Goal: Task Accomplishment & Management: Manage account settings

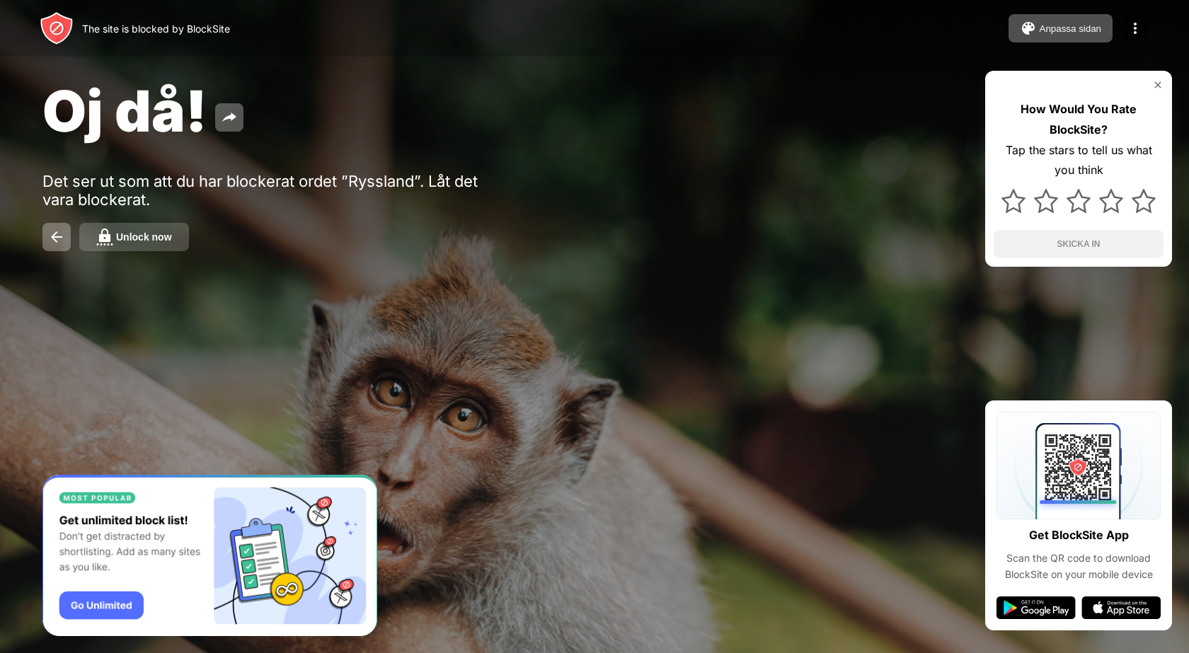
click at [160, 244] on button "Unlock now" at bounding box center [134, 237] width 110 height 28
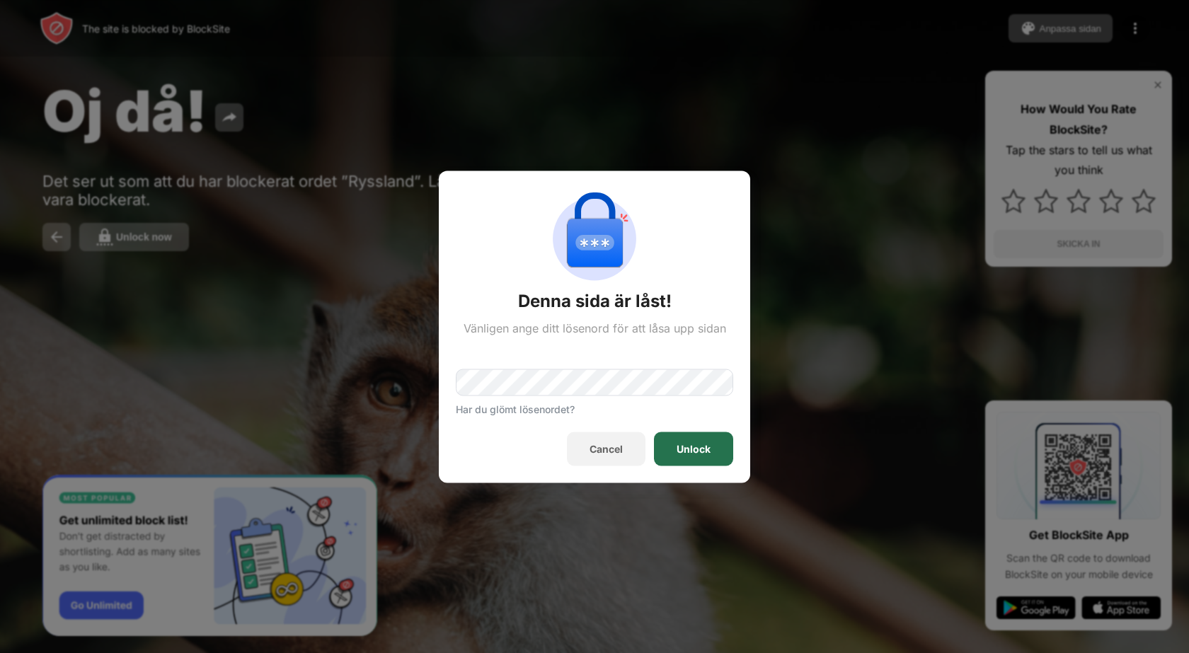
click at [657, 443] on div "Unlock" at bounding box center [693, 449] width 79 height 34
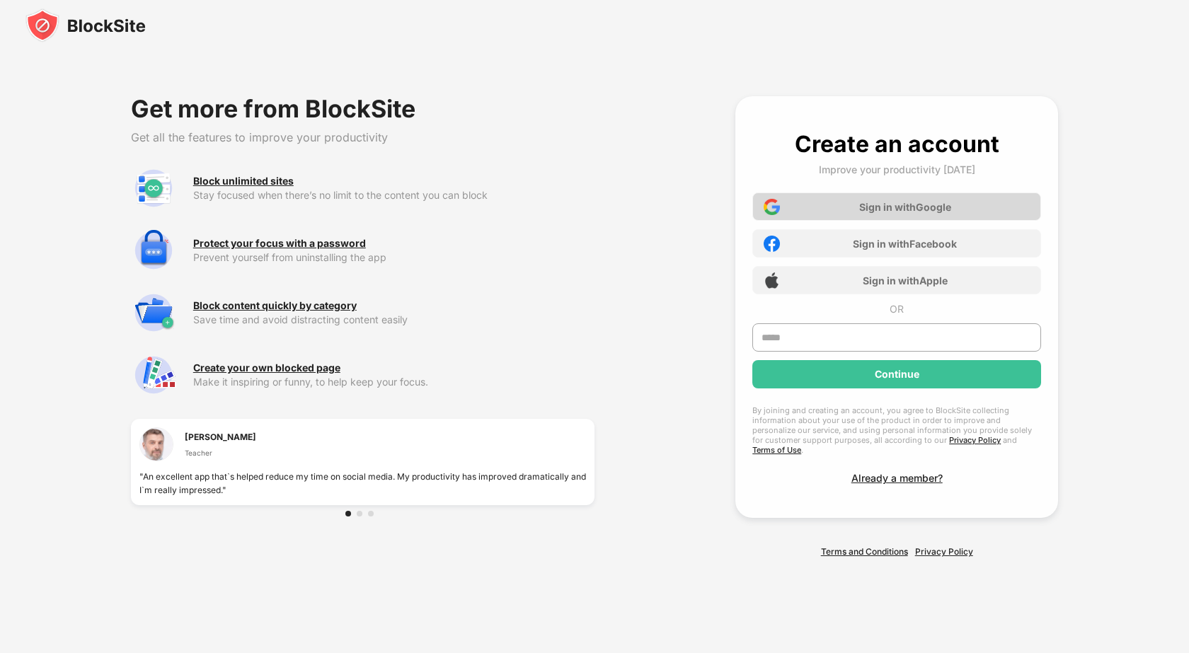
click at [846, 217] on div "Sign in with Google" at bounding box center [896, 206] width 289 height 28
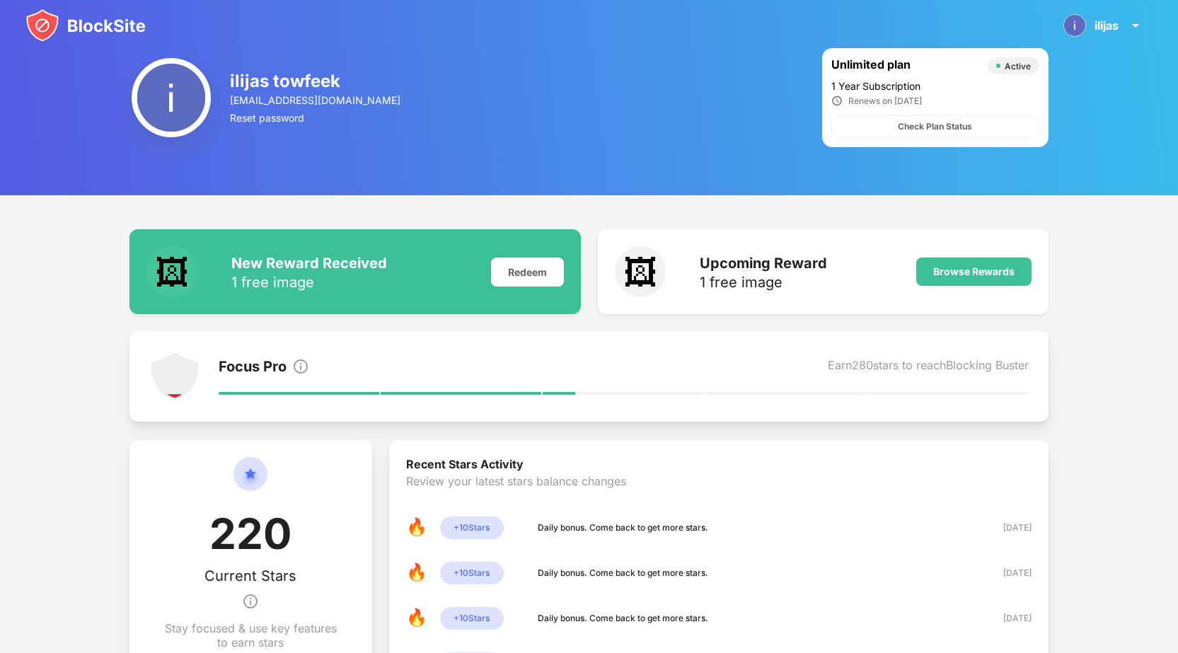
click at [136, 25] on img at bounding box center [85, 25] width 120 height 34
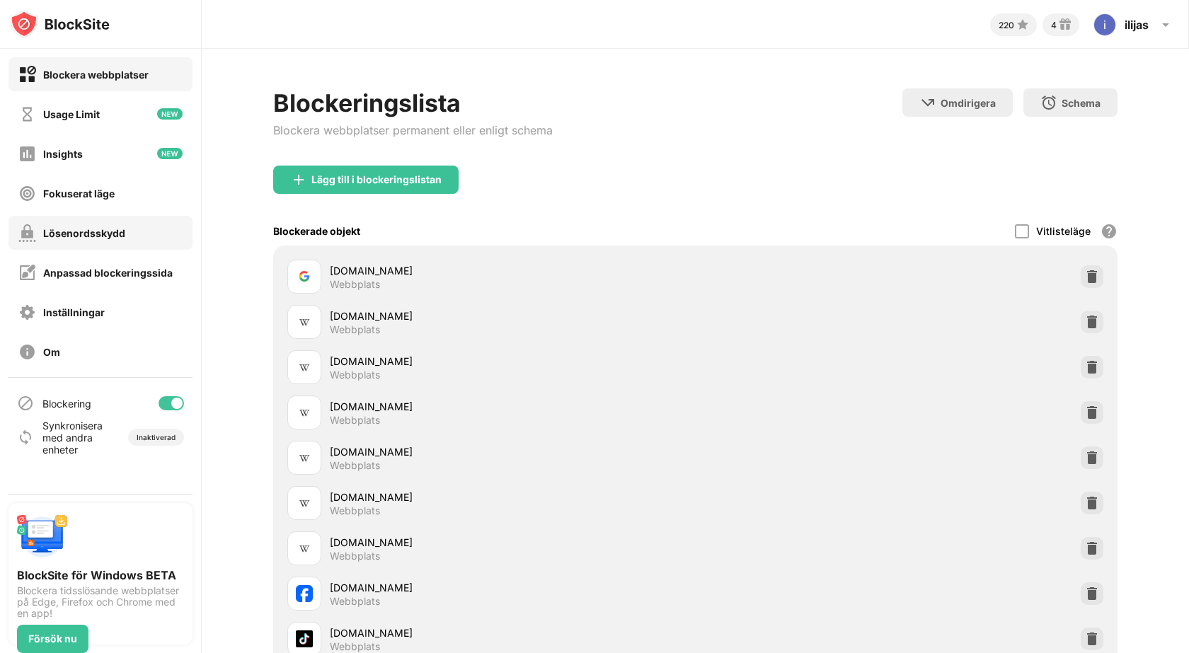
click at [96, 241] on div "Lösenordsskydd" at bounding box center [71, 233] width 107 height 18
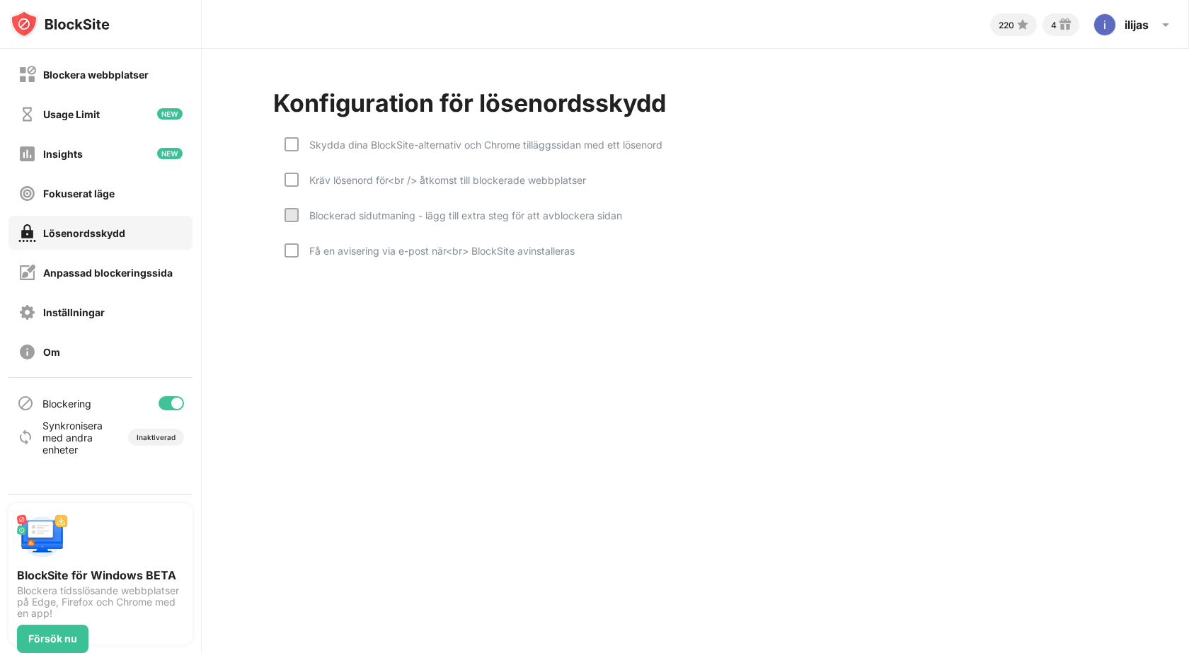
click at [301, 181] on div "Kräv lösenord för<br /> åtkomst till blockerade webbplatser" at bounding box center [442, 180] width 287 height 12
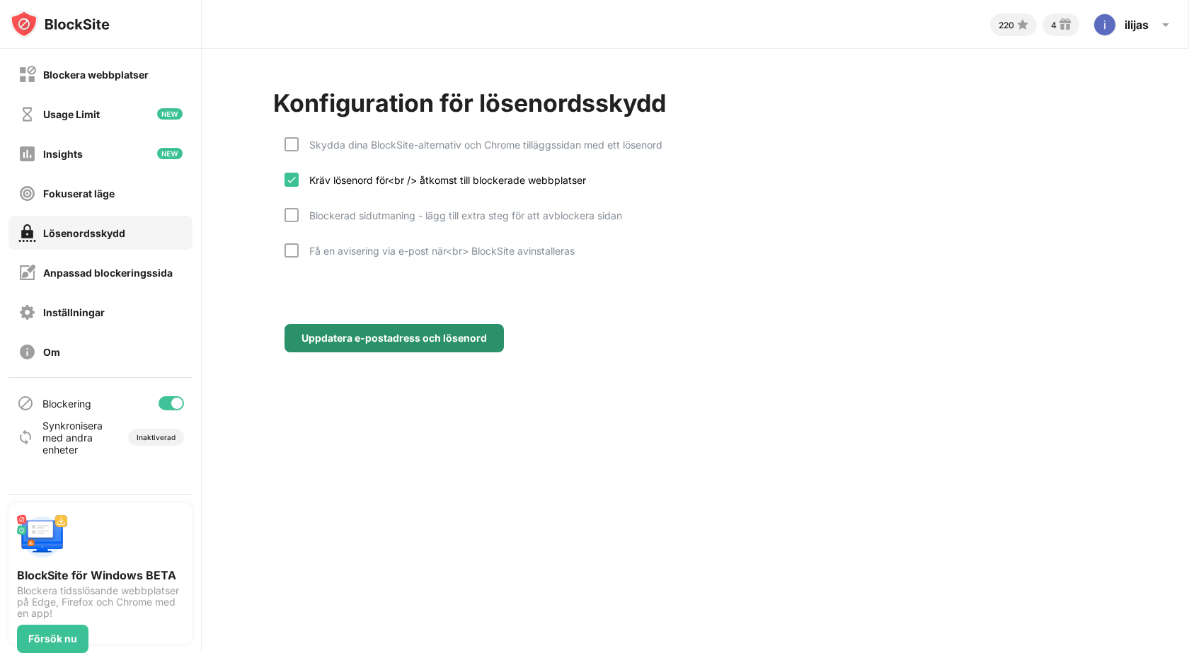
click at [367, 333] on div "Uppdatera e-postadress och lösenord" at bounding box center [393, 338] width 185 height 11
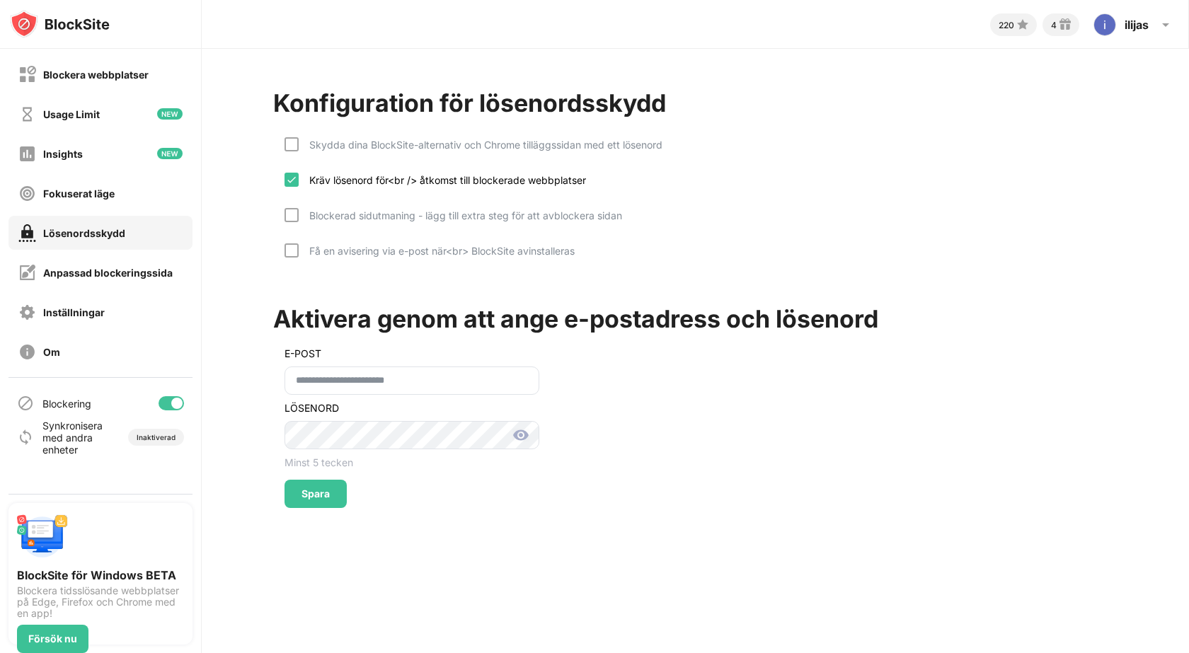
click at [331, 481] on div "Spara" at bounding box center [315, 494] width 62 height 28
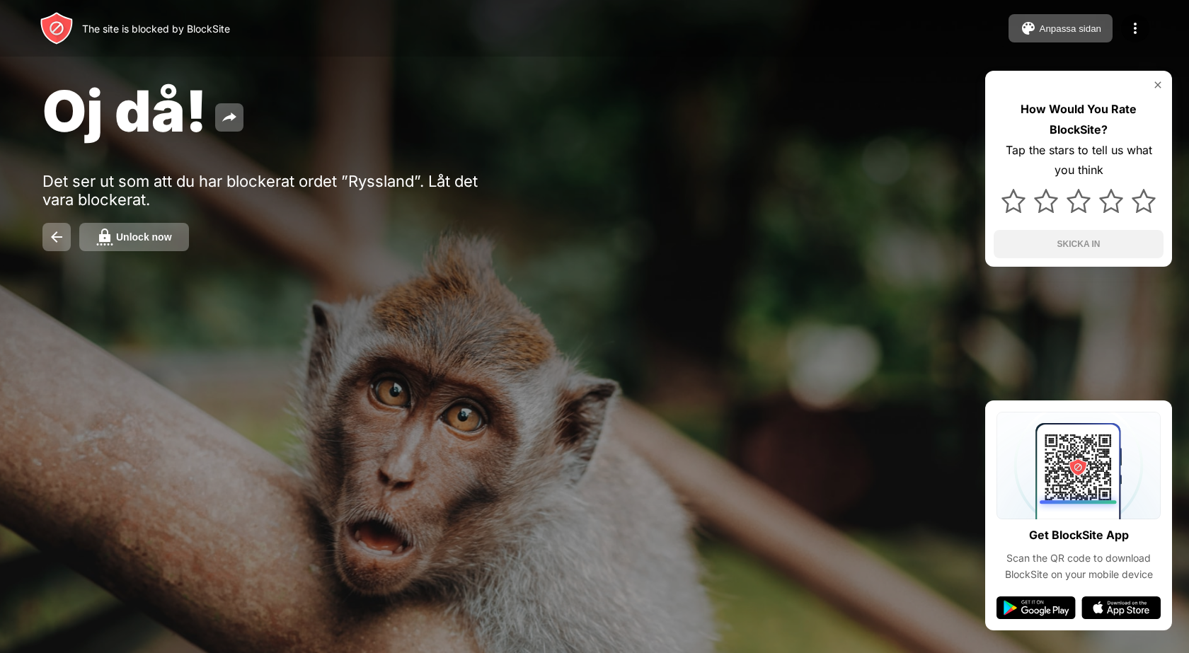
click at [152, 246] on button "Unlock now" at bounding box center [134, 237] width 110 height 28
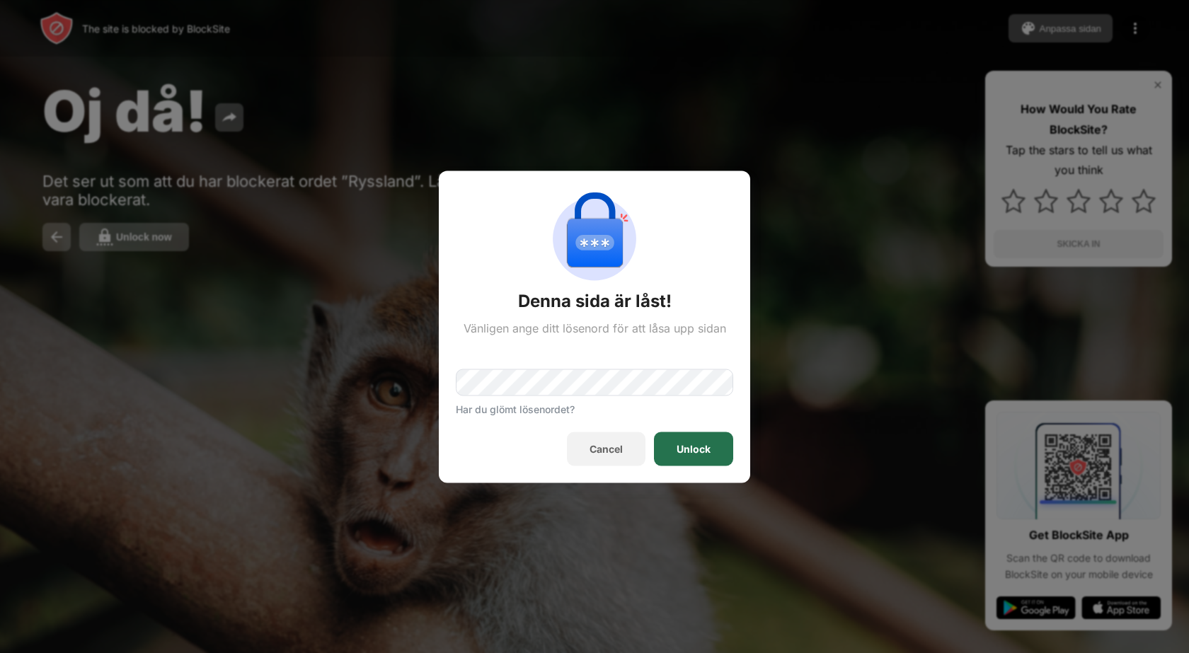
click at [686, 444] on div "Unlock" at bounding box center [693, 448] width 34 height 11
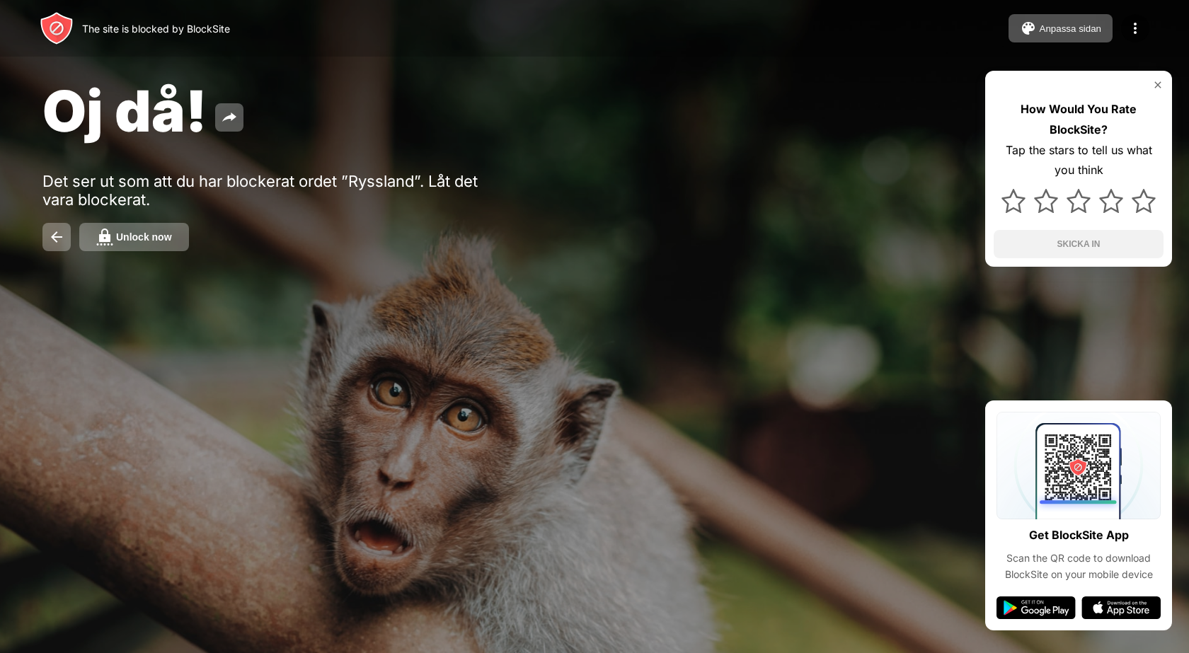
click at [146, 242] on div "Unlock now" at bounding box center [144, 236] width 56 height 11
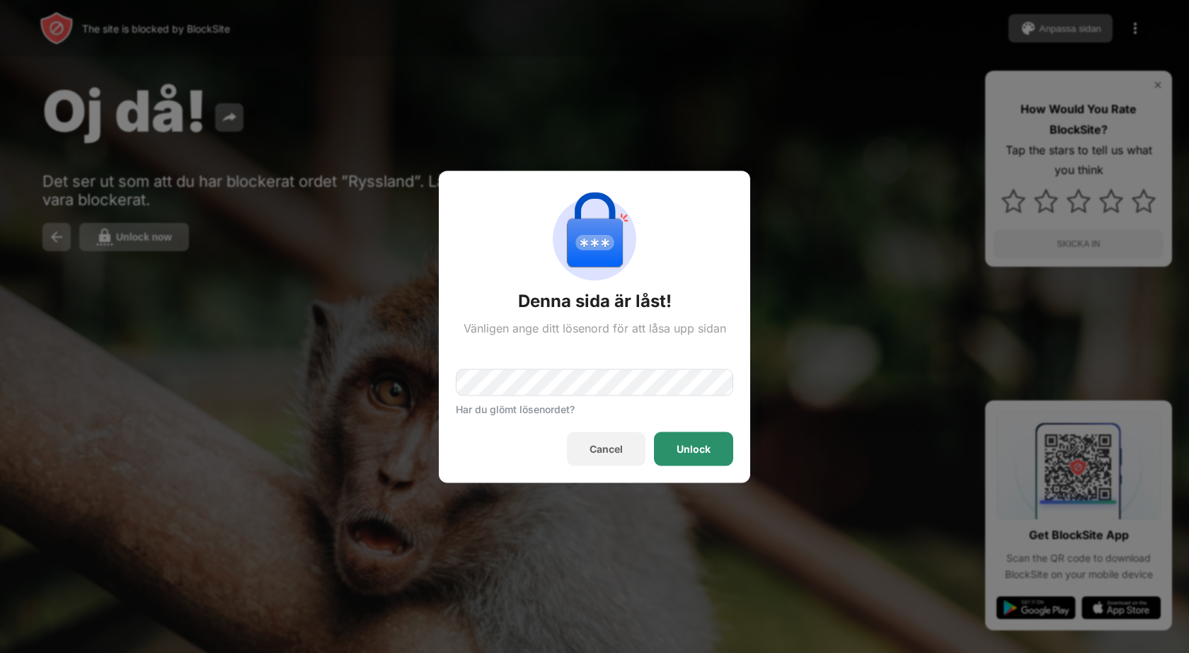
click at [677, 449] on div "Unlock" at bounding box center [693, 449] width 79 height 34
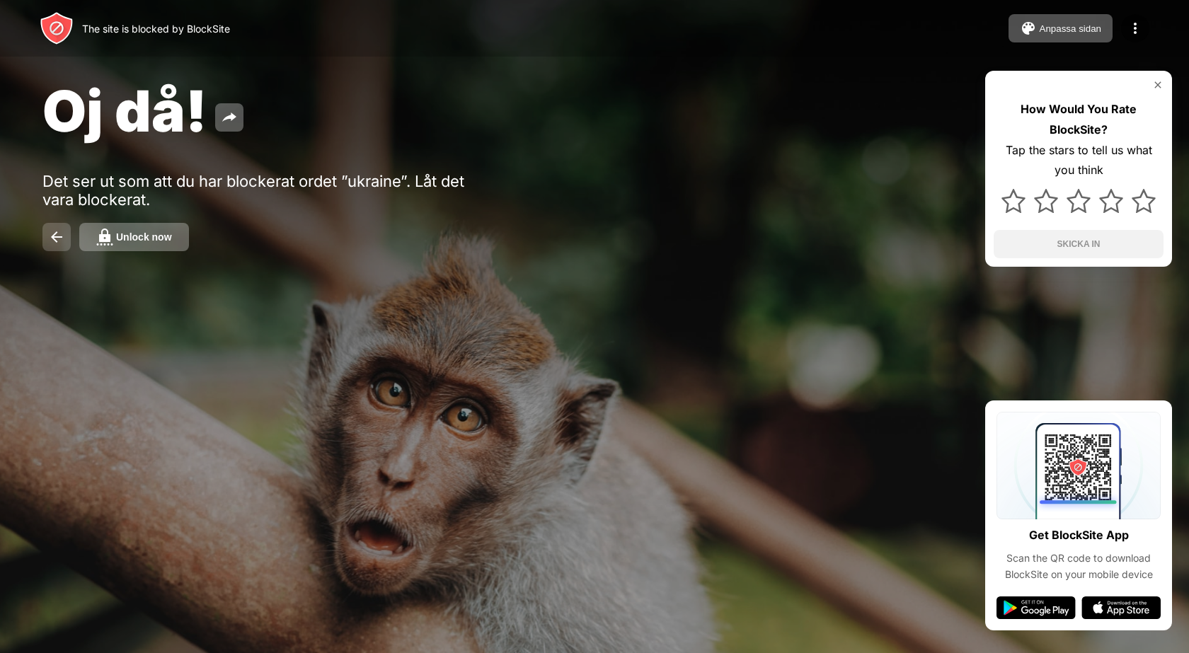
click at [55, 223] on button at bounding box center [56, 237] width 28 height 28
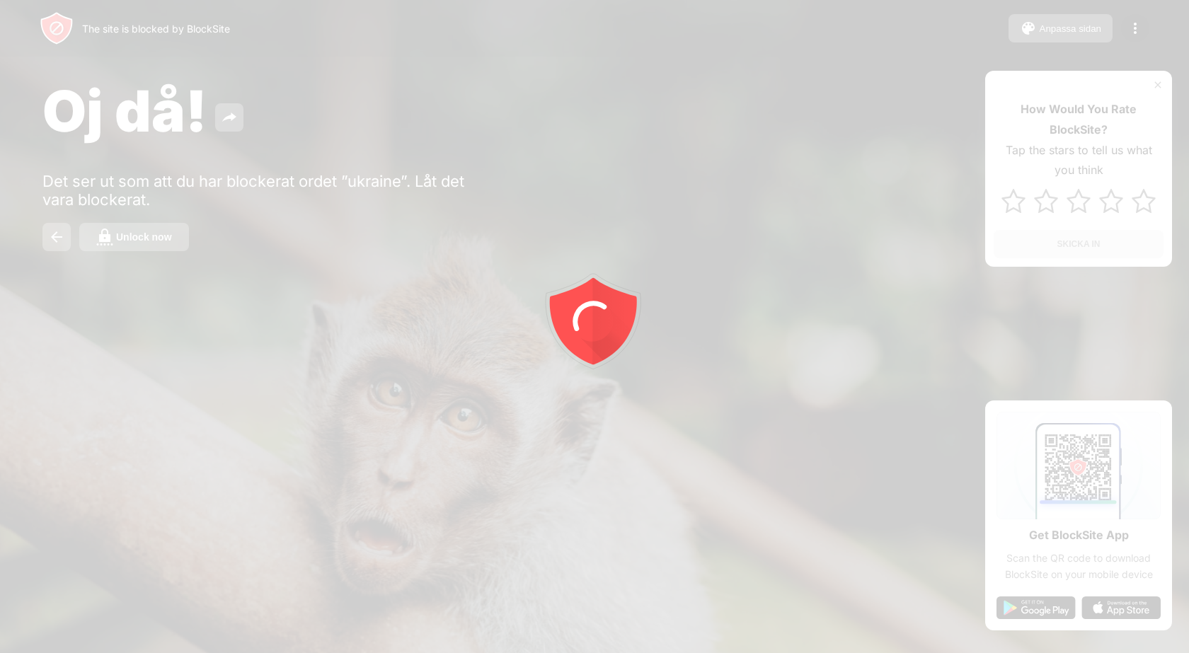
click at [49, 248] on div at bounding box center [594, 326] width 1189 height 653
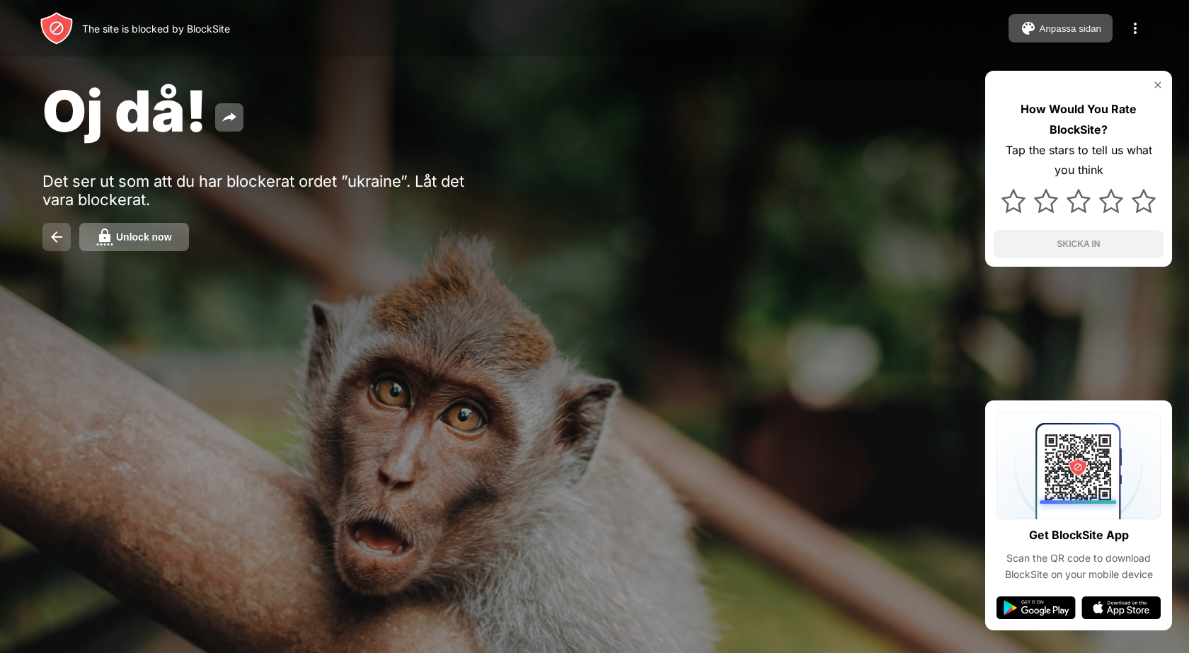
click at [50, 248] on button at bounding box center [56, 237] width 28 height 28
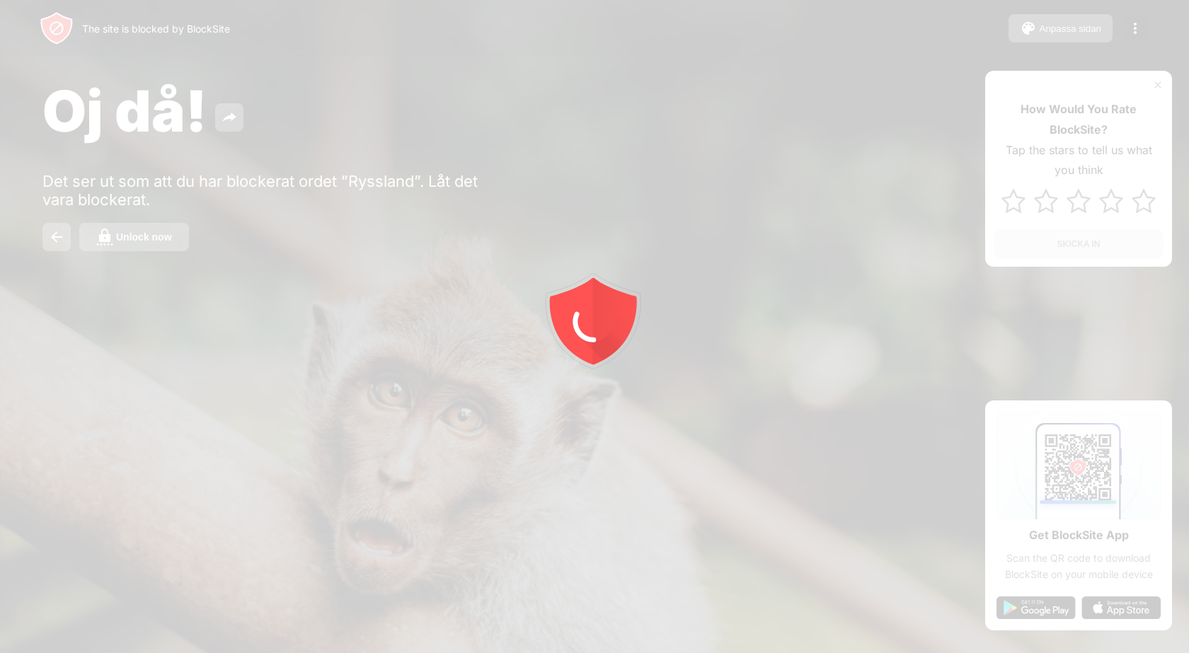
click at [122, 241] on div at bounding box center [594, 326] width 1189 height 653
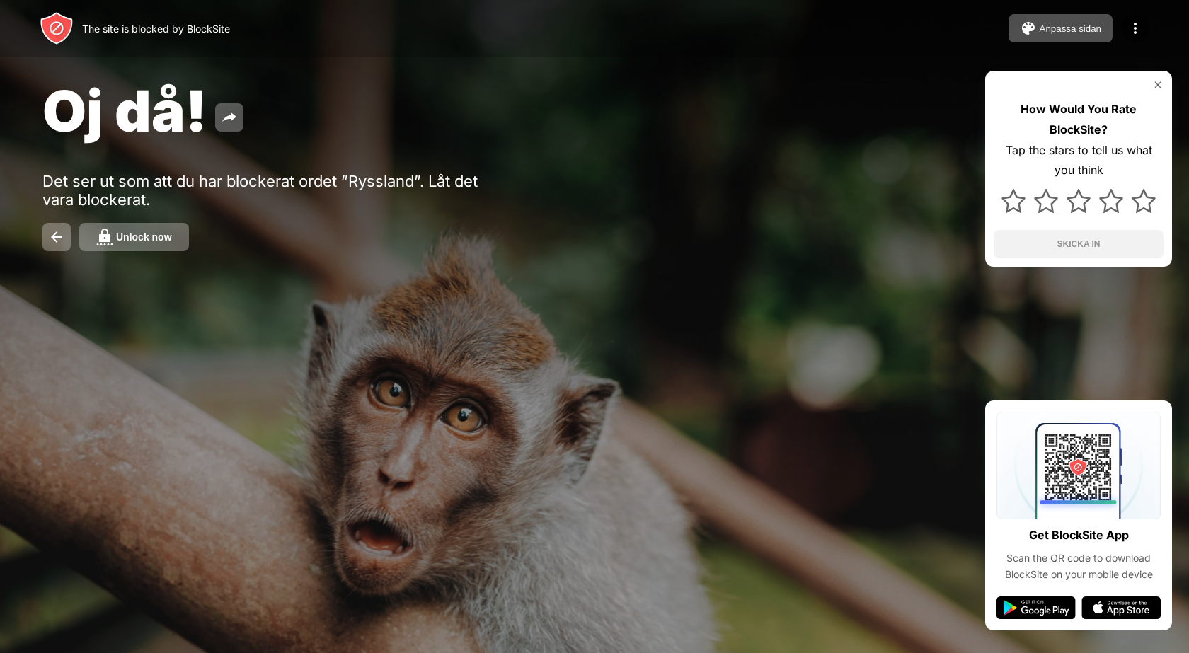
click at [122, 241] on div "Unlock now" at bounding box center [144, 236] width 56 height 11
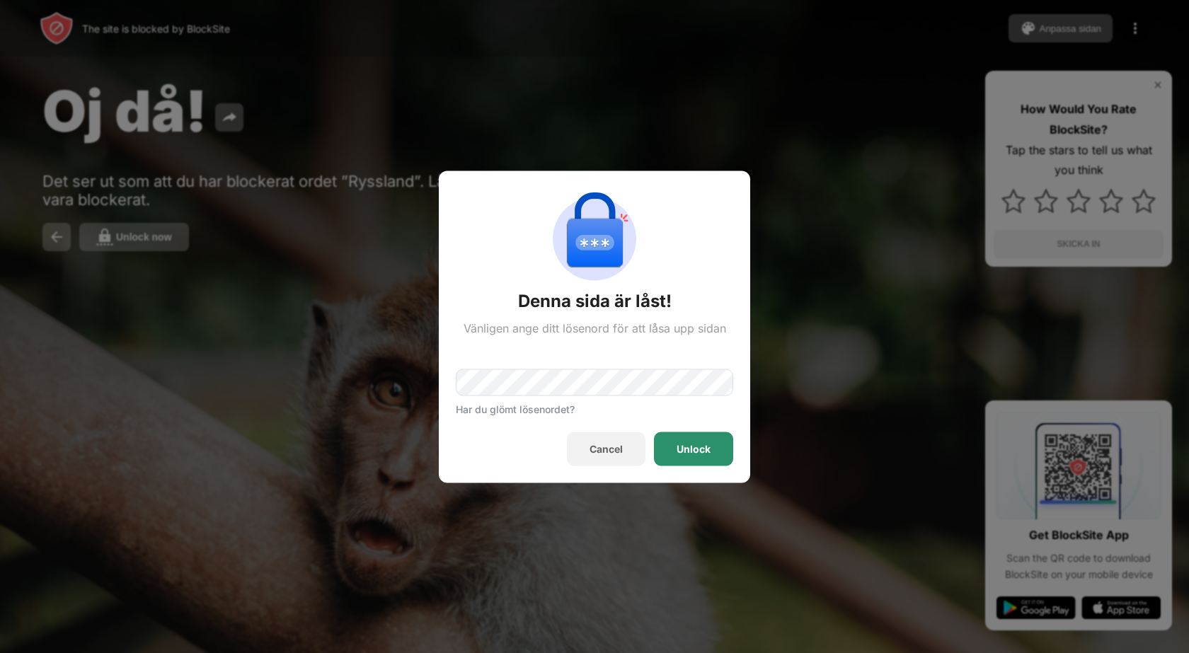
click at [703, 437] on div "Unlock" at bounding box center [693, 449] width 79 height 34
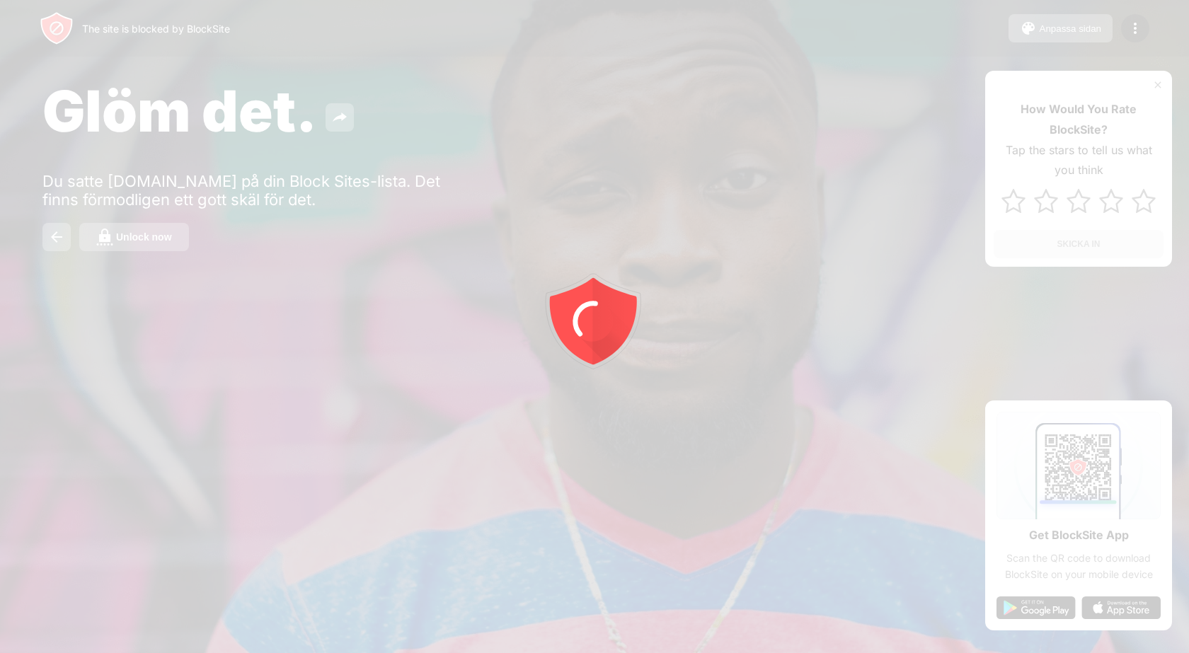
click at [163, 234] on div at bounding box center [594, 326] width 1189 height 653
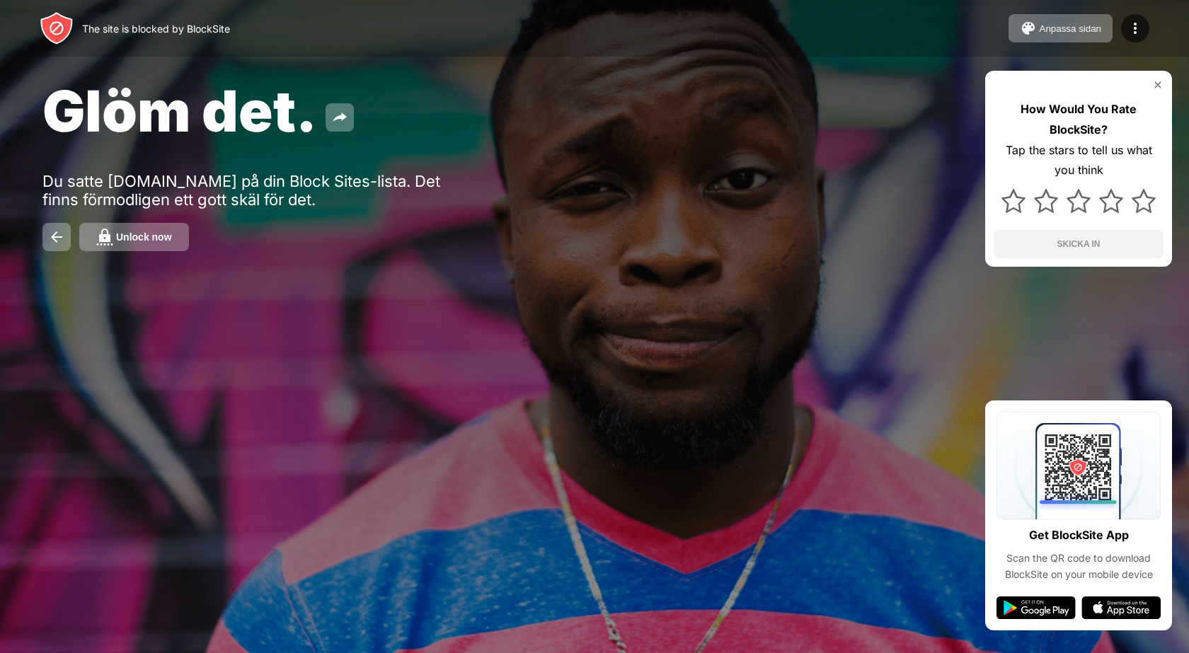
click at [163, 234] on div "Unlock now" at bounding box center [144, 236] width 56 height 11
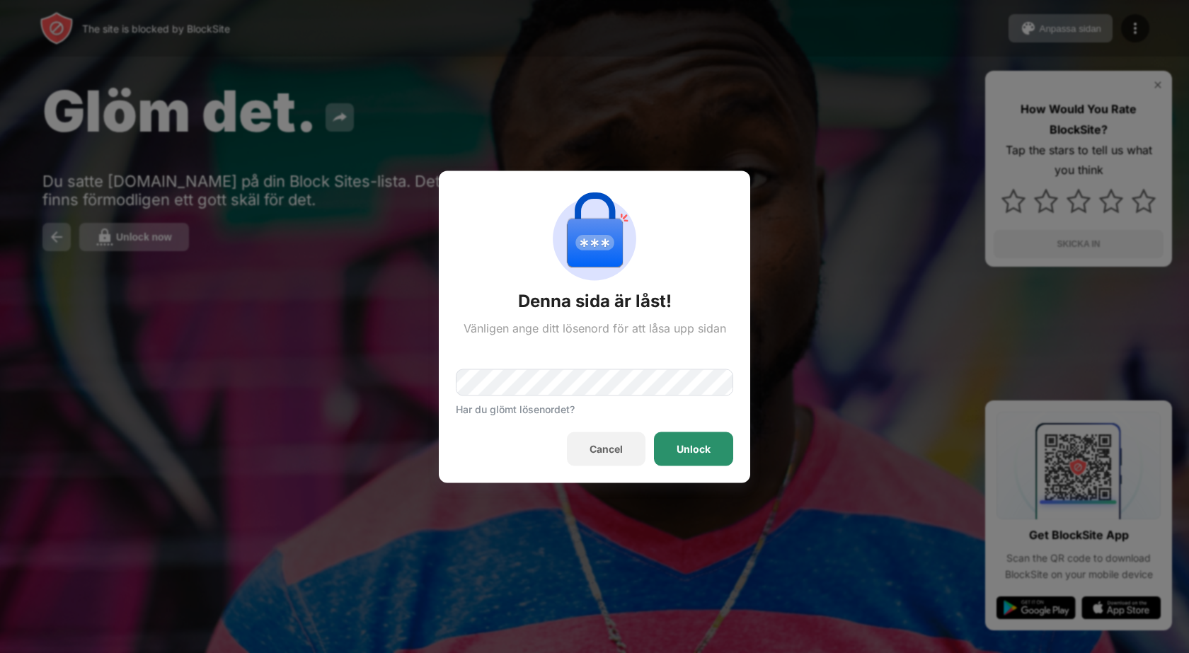
click at [662, 434] on div "Unlock" at bounding box center [693, 449] width 79 height 34
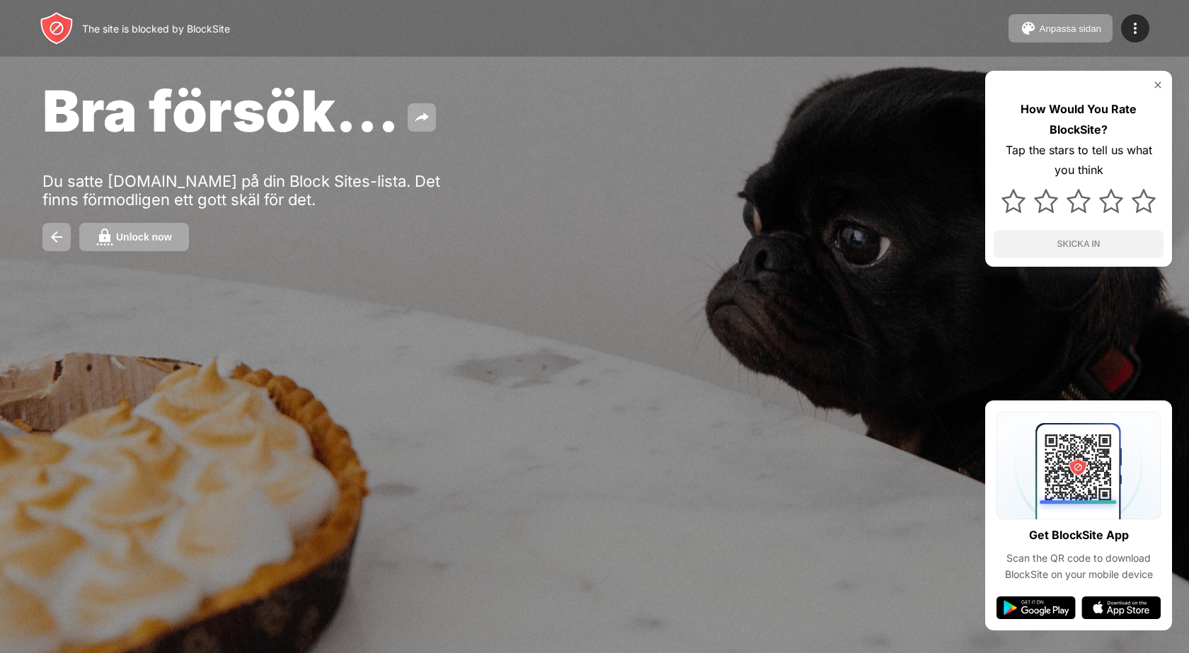
click at [134, 237] on div "Unlock now" at bounding box center [144, 236] width 56 height 11
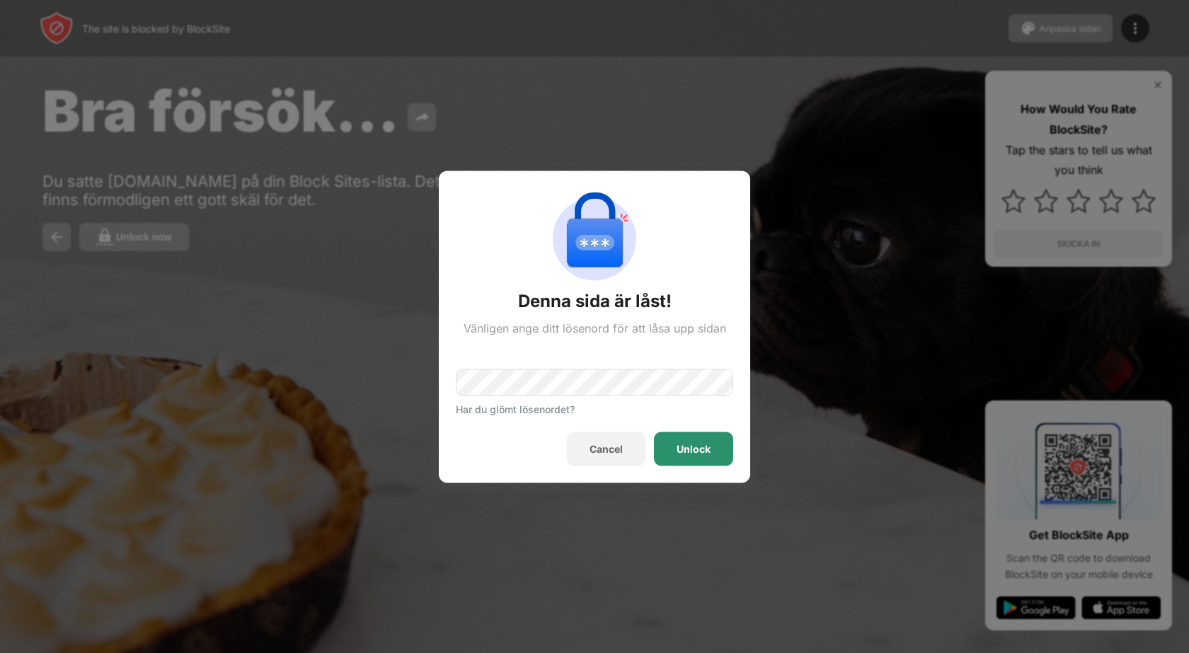
click at [717, 460] on div "Unlock" at bounding box center [693, 449] width 79 height 34
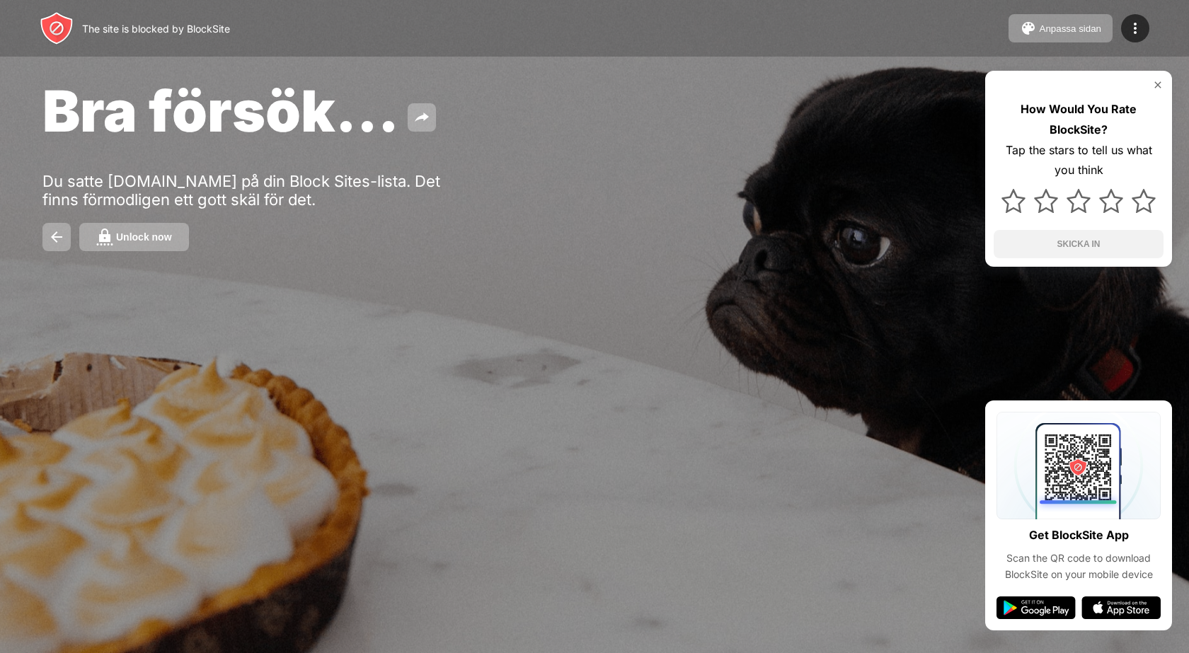
click at [142, 233] on div "Unlock now" at bounding box center [144, 236] width 56 height 11
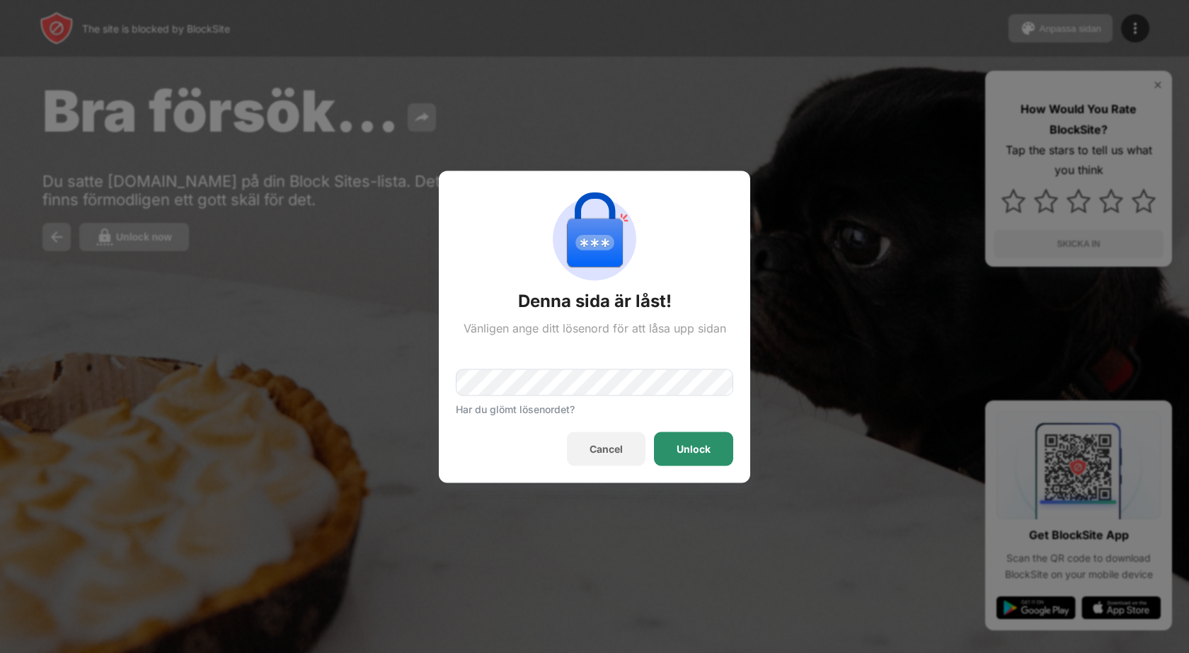
click at [656, 448] on div "Unlock" at bounding box center [693, 449] width 79 height 34
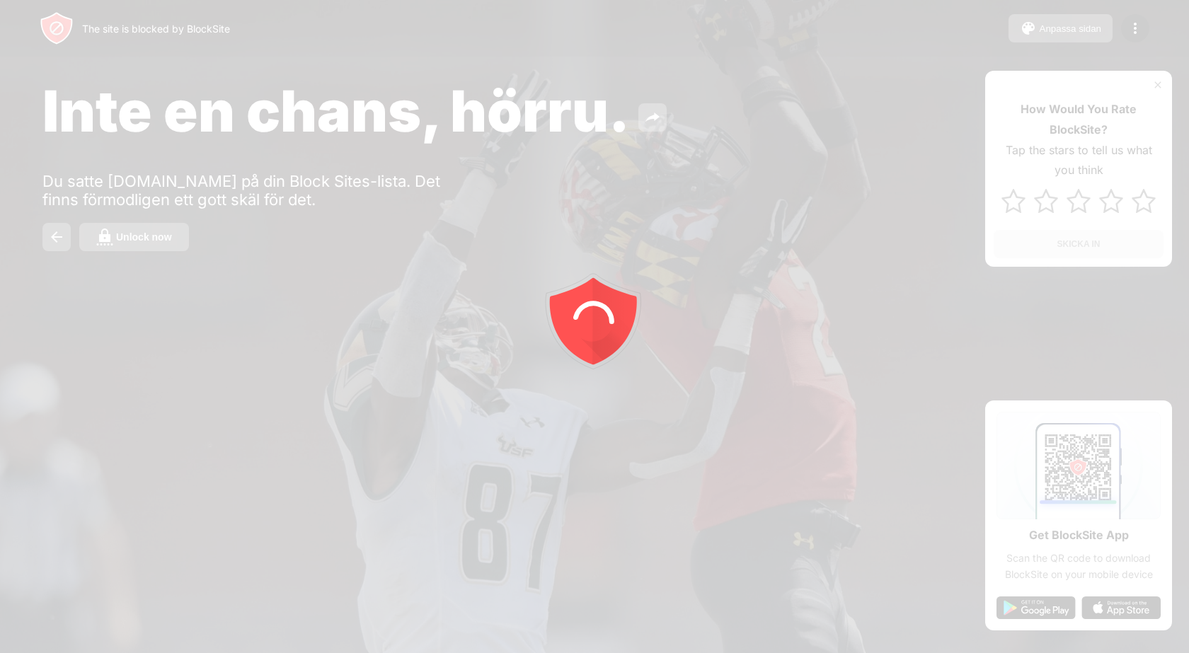
click at [140, 235] on div at bounding box center [594, 326] width 1189 height 653
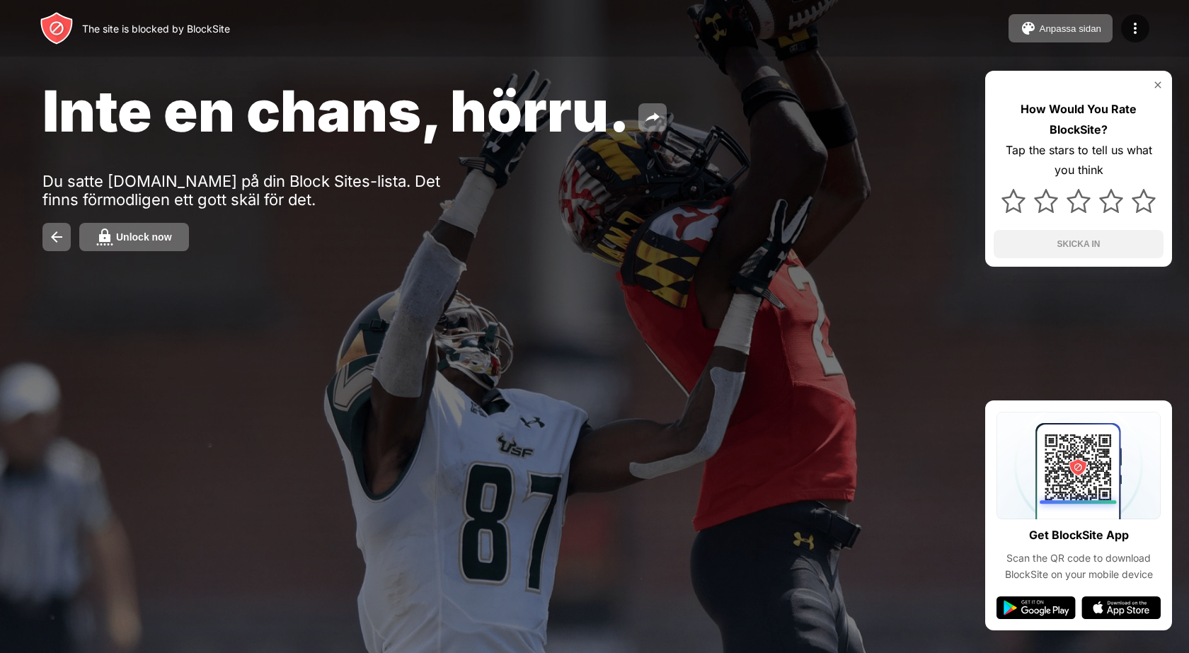
click at [140, 235] on div "Unlock now" at bounding box center [144, 236] width 56 height 11
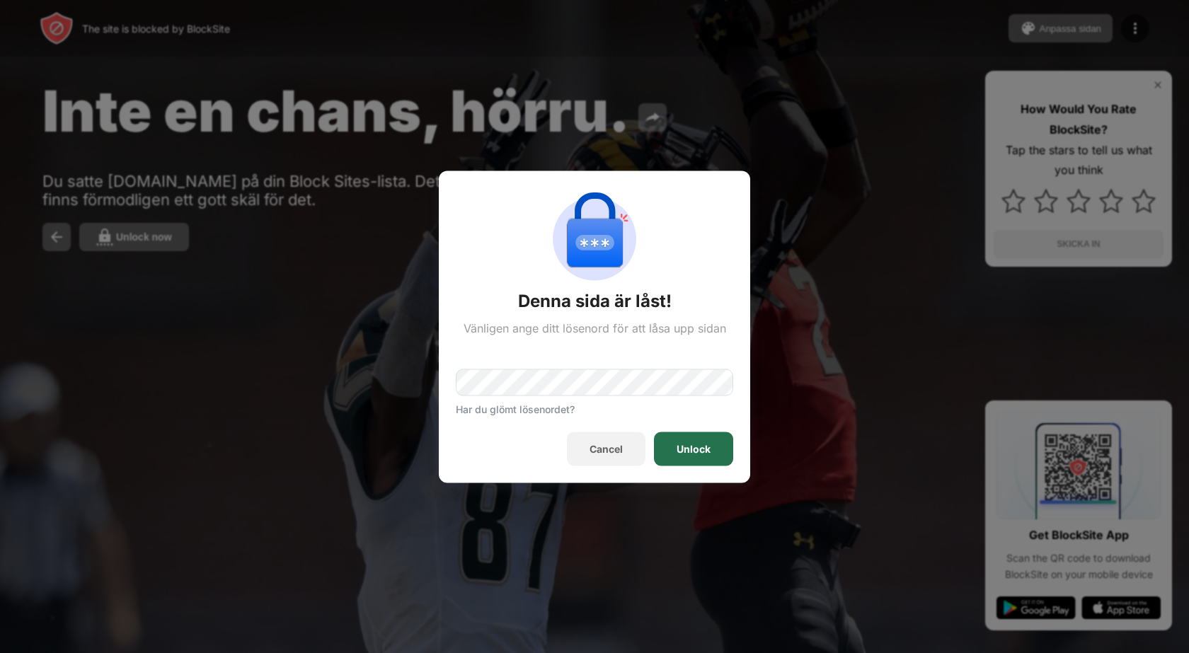
click at [690, 445] on div "Unlock" at bounding box center [693, 448] width 34 height 11
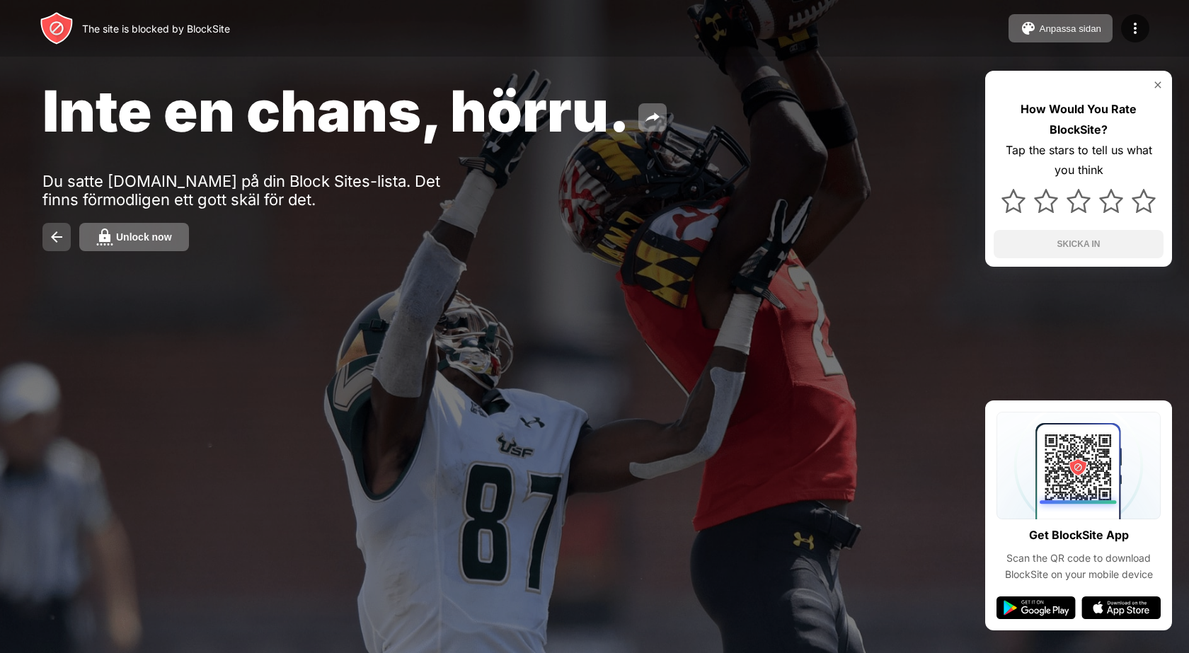
click at [60, 231] on img at bounding box center [56, 237] width 17 height 17
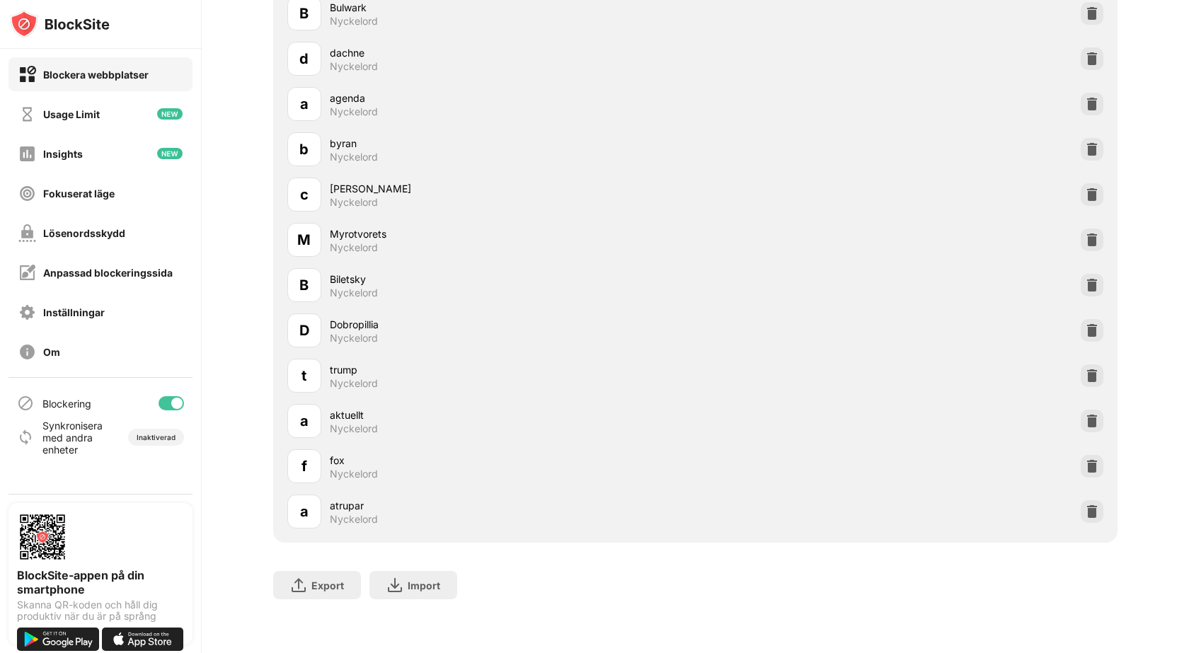
scroll to position [2719, 0]
click at [1088, 505] on img at bounding box center [1092, 512] width 14 height 14
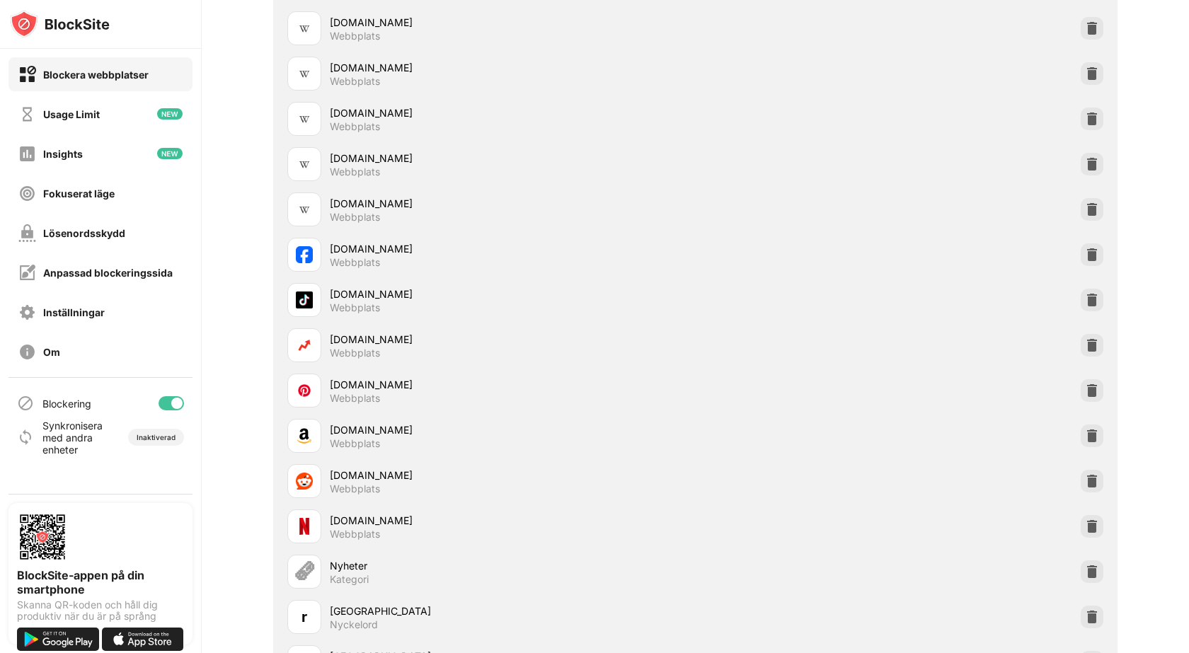
scroll to position [0, 0]
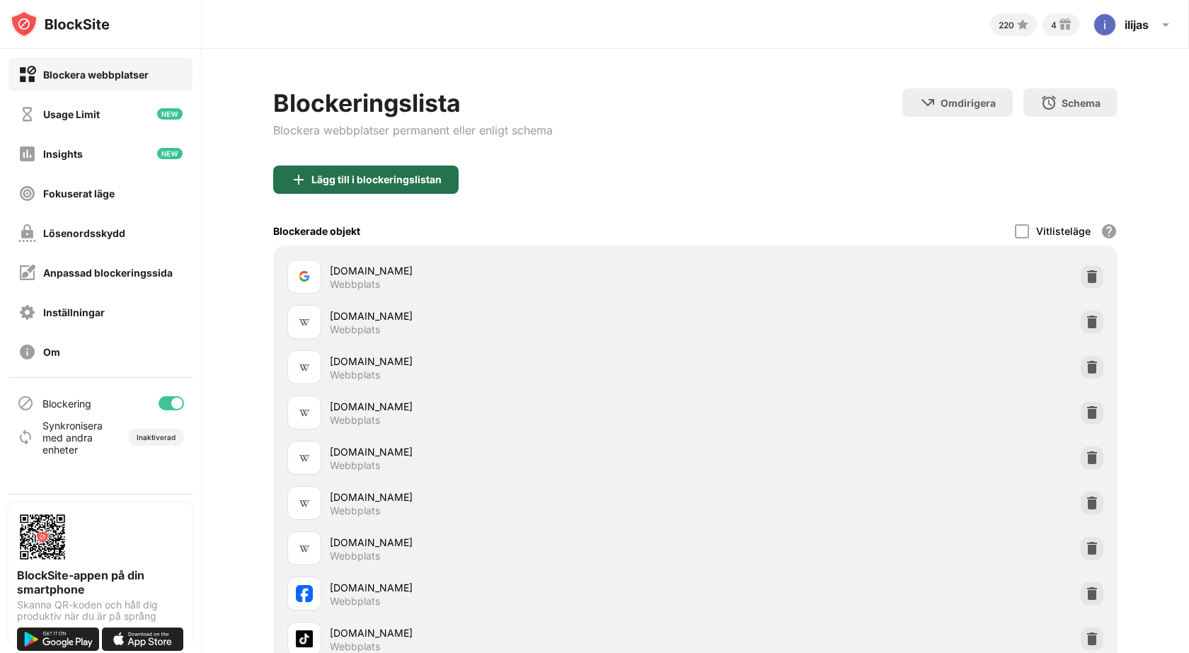
click at [409, 175] on div "Lägg till i blockeringslistan" at bounding box center [376, 179] width 130 height 11
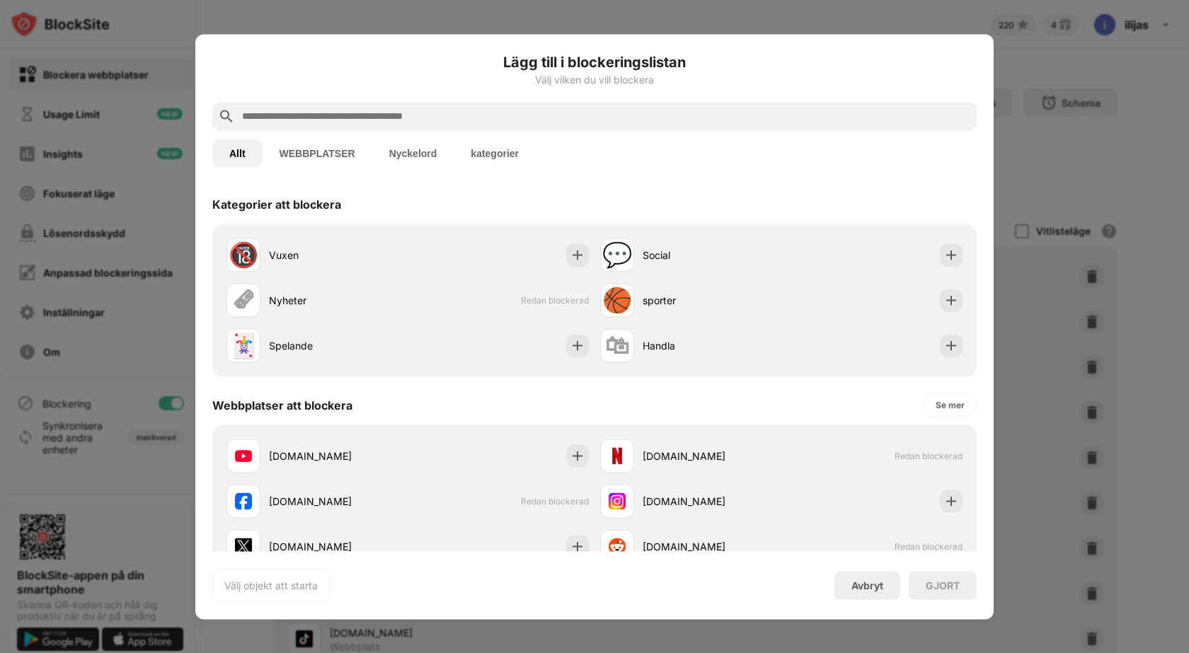
click at [405, 157] on button "Nyckelord" at bounding box center [413, 153] width 82 height 28
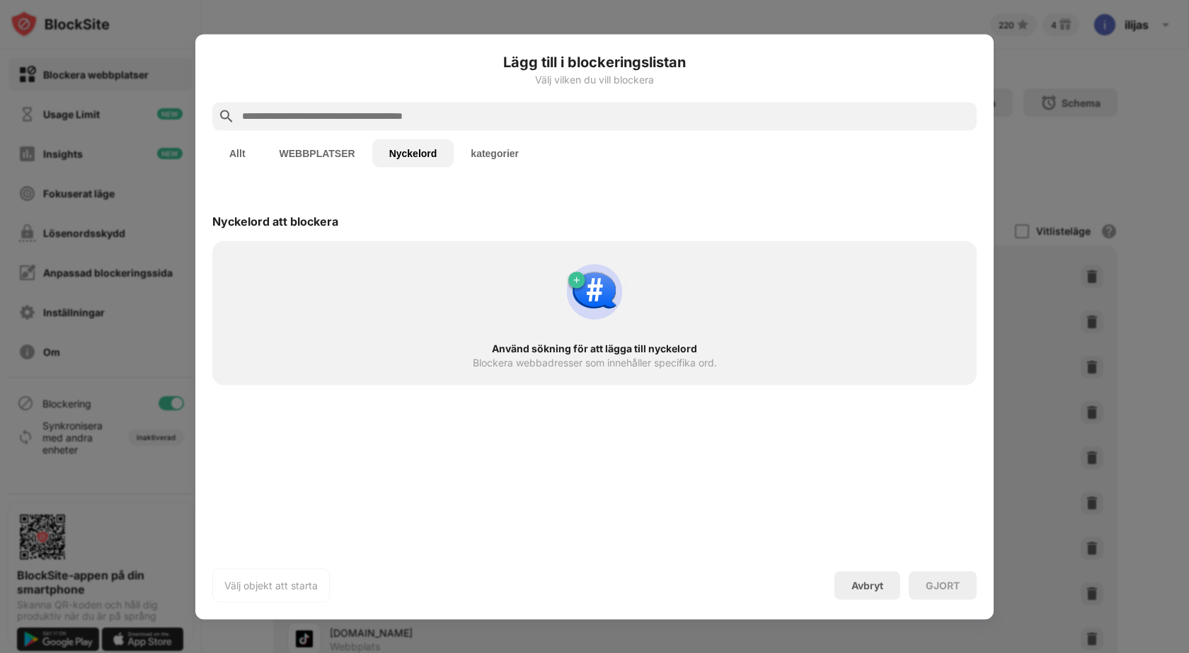
click at [383, 117] on input "text" at bounding box center [606, 116] width 730 height 17
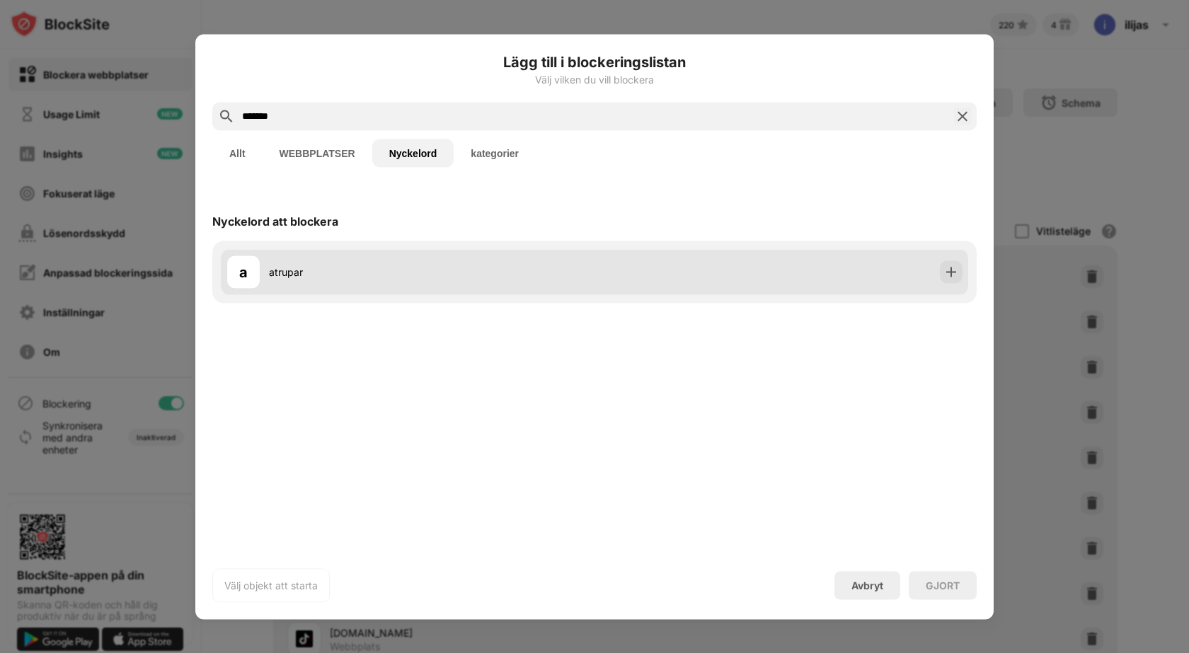
type input "*******"
click at [359, 263] on div "a atrupar" at bounding box center [410, 272] width 368 height 34
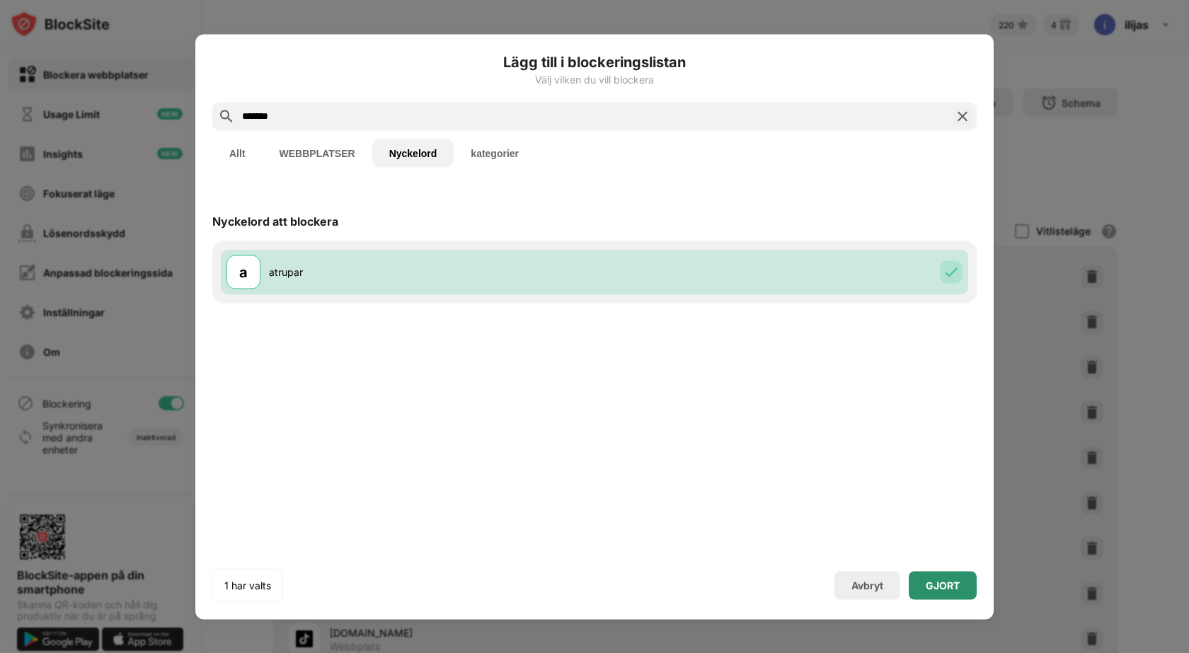
click at [931, 574] on div "GJORT" at bounding box center [943, 585] width 68 height 28
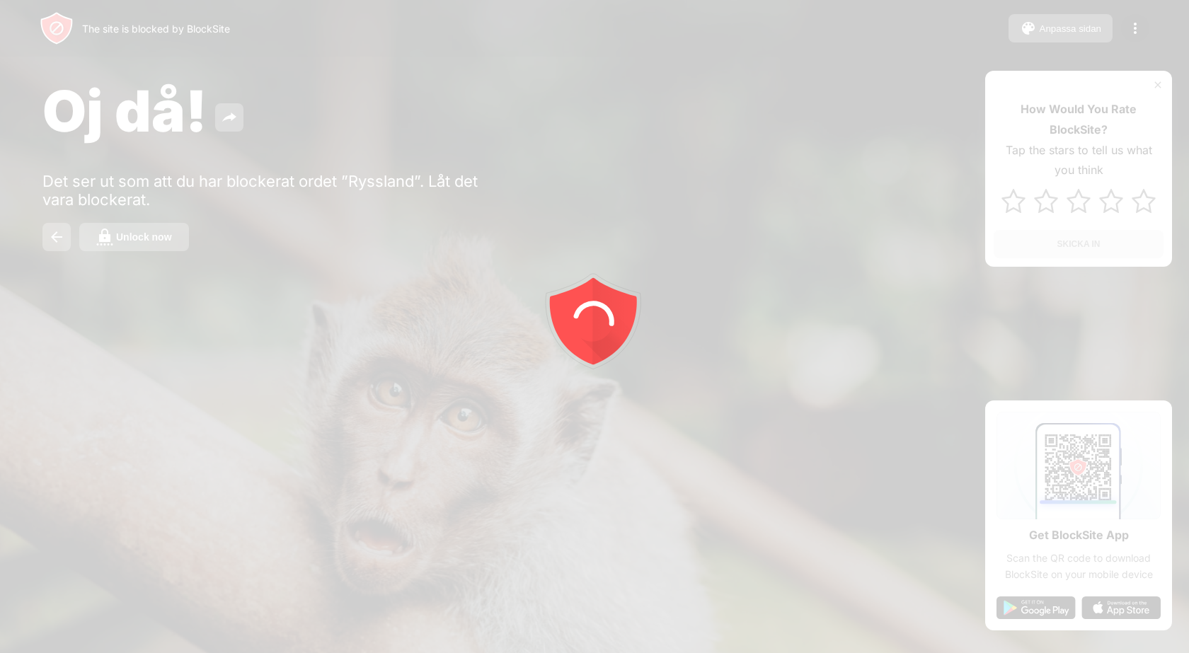
click at [168, 238] on div "Unlock now" at bounding box center [144, 236] width 56 height 11
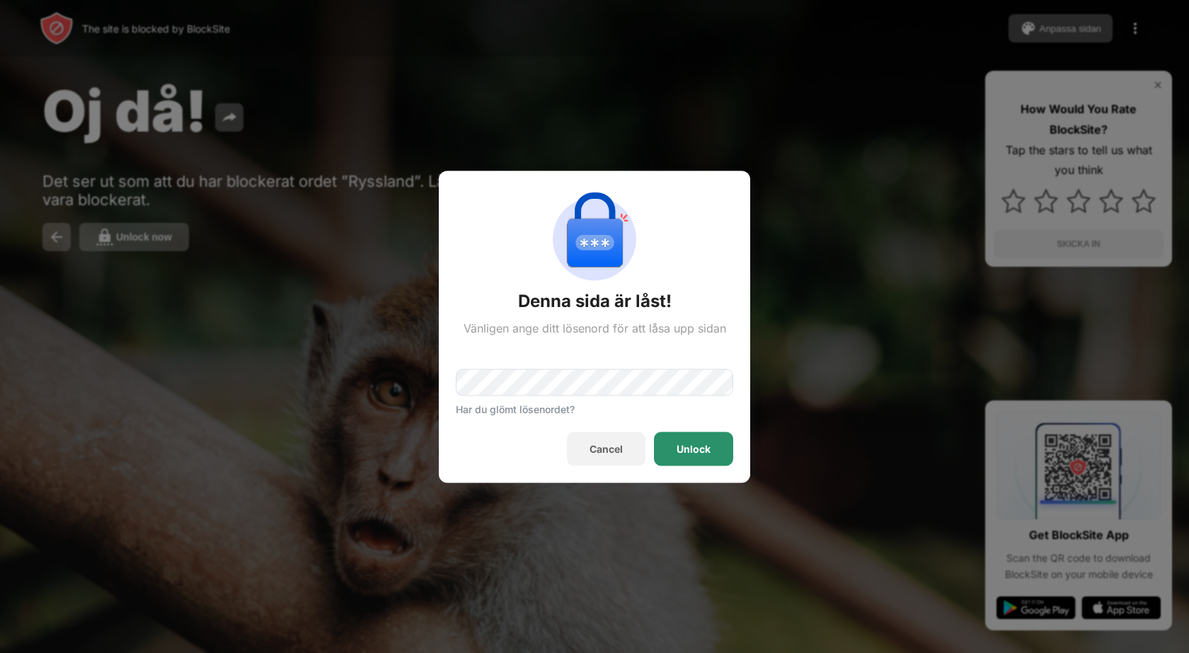
click at [674, 446] on div "Unlock" at bounding box center [693, 449] width 79 height 34
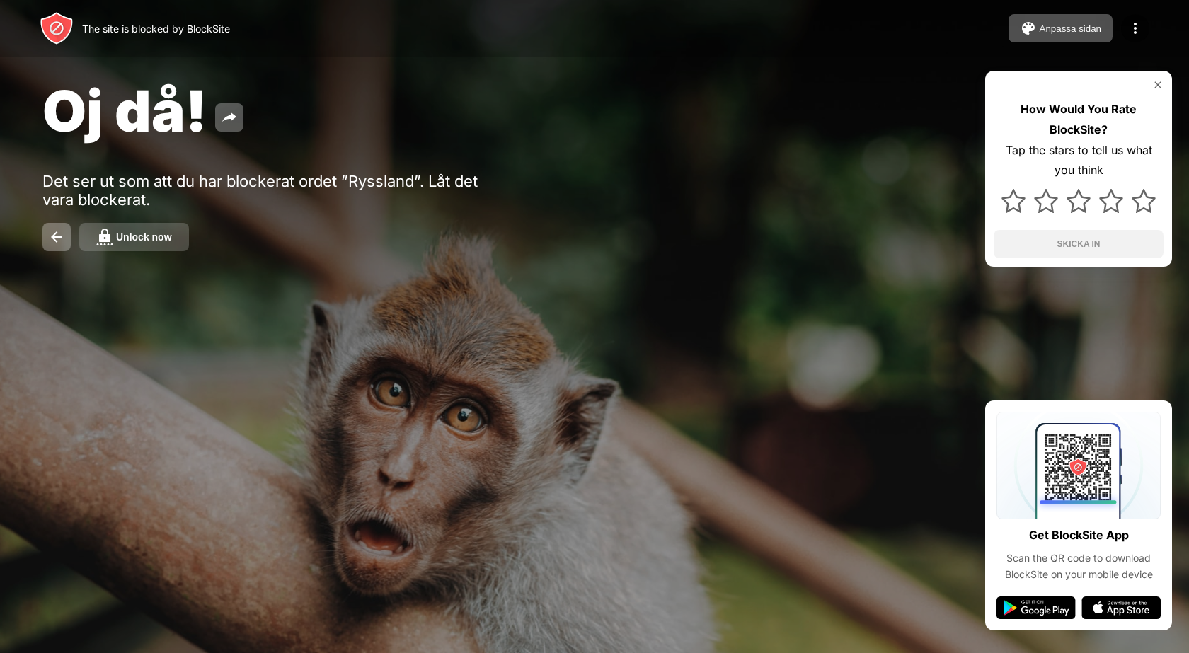
click at [133, 243] on button "Unlock now" at bounding box center [134, 237] width 110 height 28
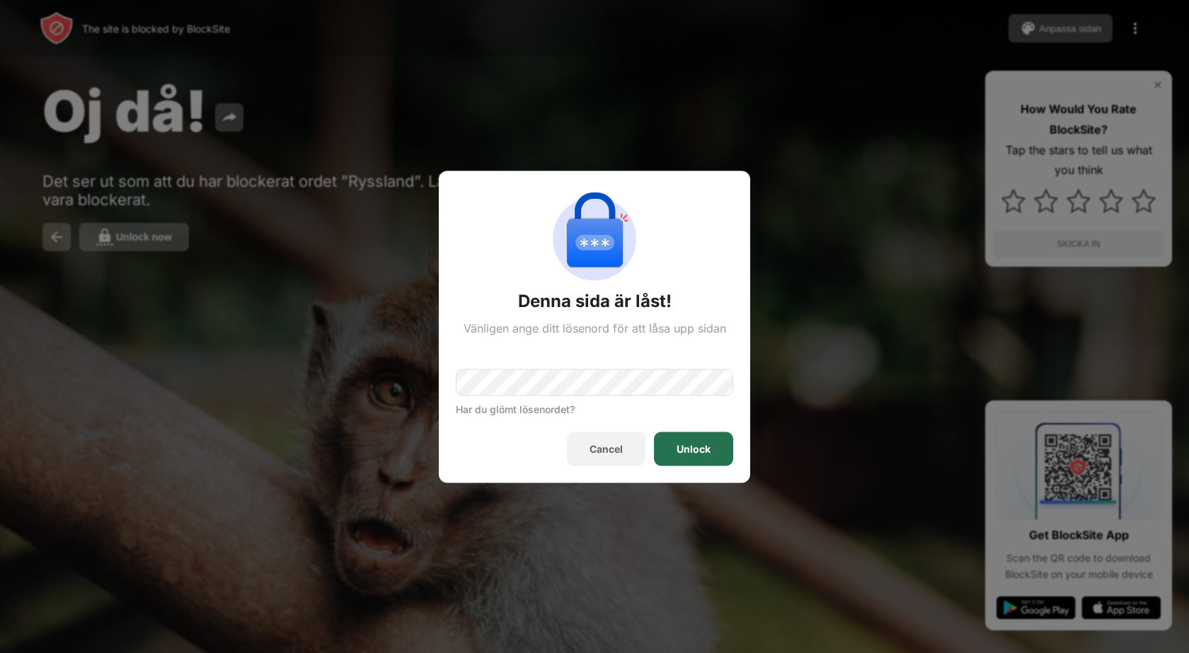
click at [713, 455] on div "Unlock" at bounding box center [693, 449] width 79 height 34
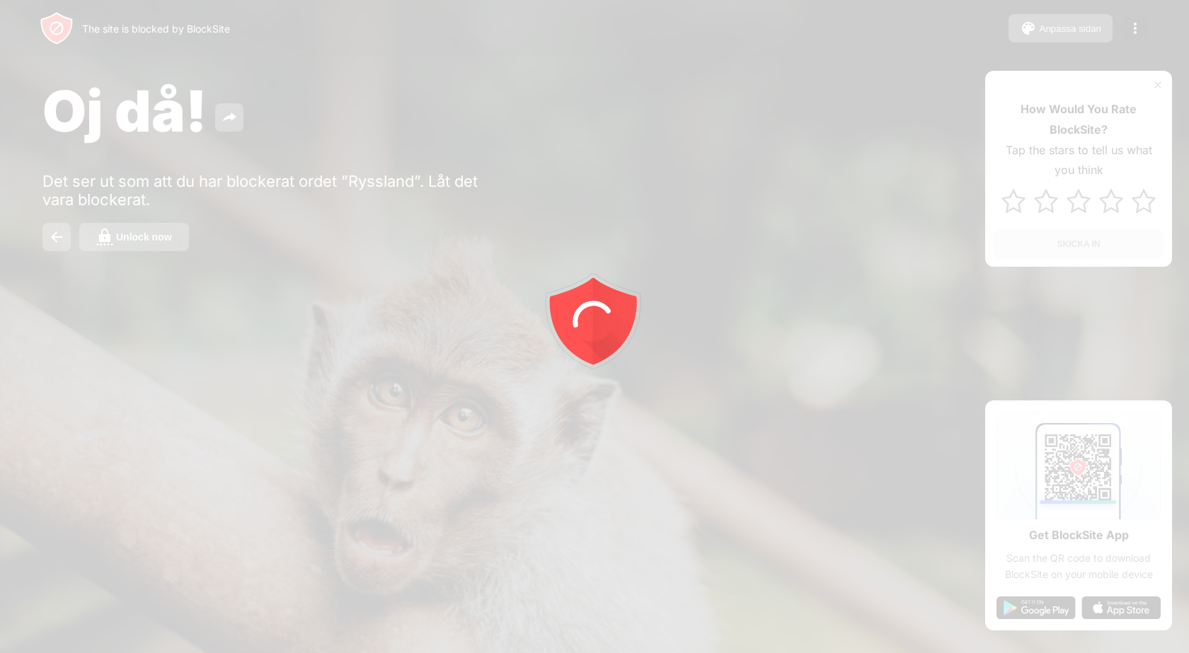
click at [151, 240] on div at bounding box center [594, 326] width 1189 height 653
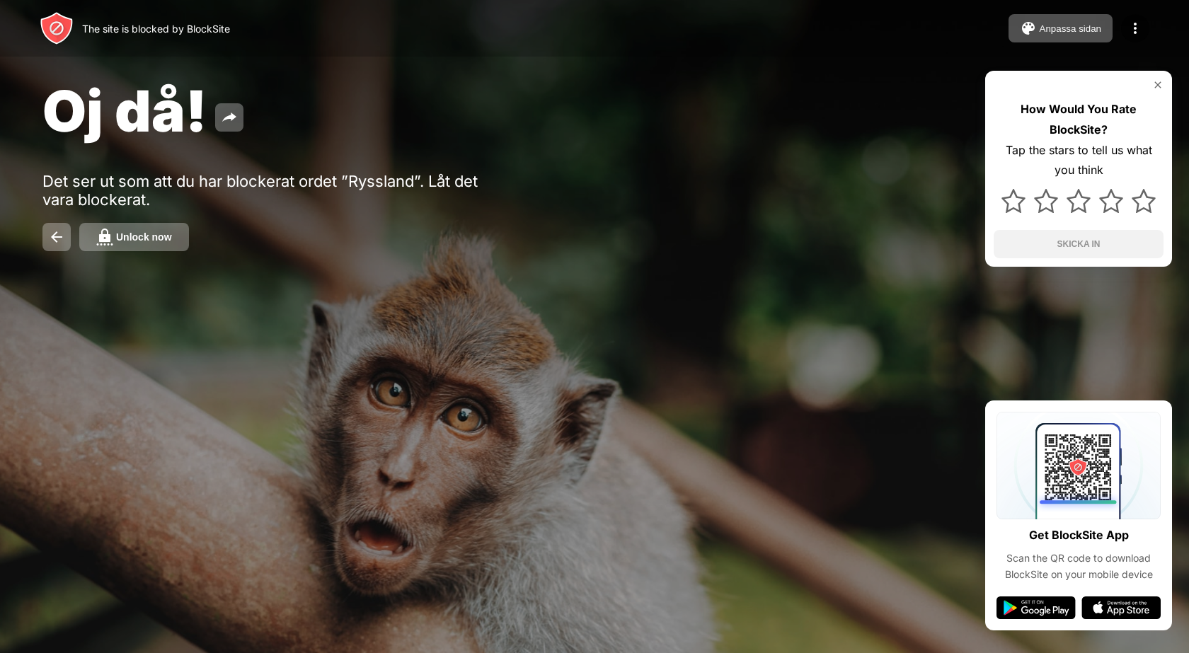
click at [151, 240] on div "Unlock now" at bounding box center [144, 236] width 56 height 11
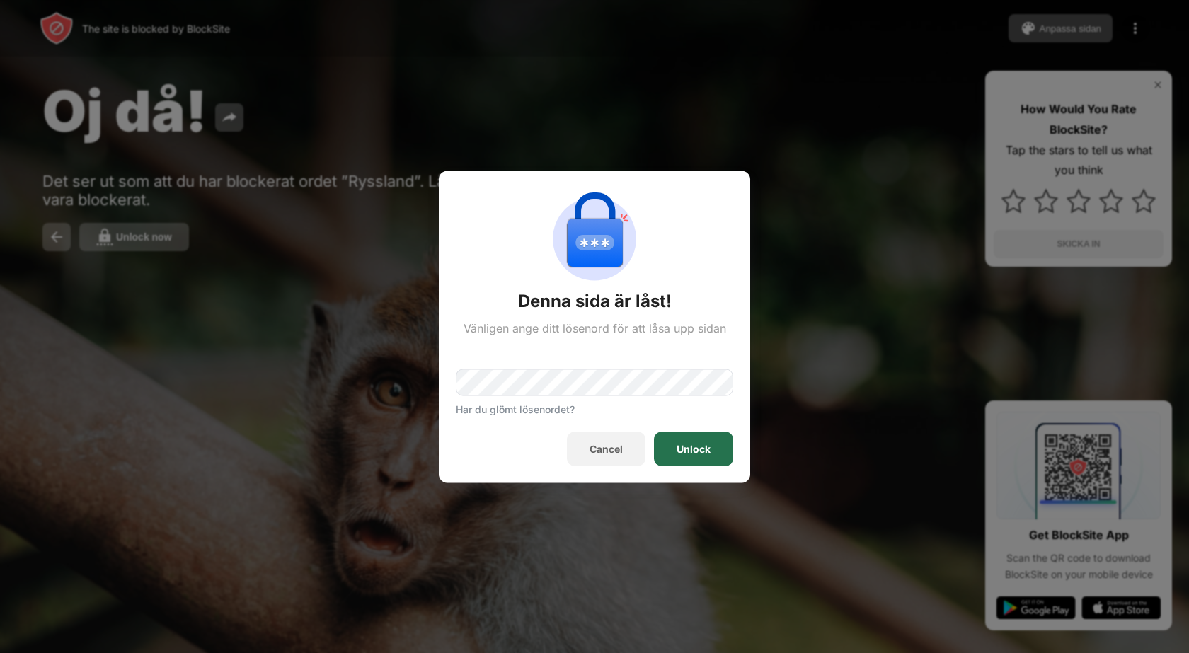
click at [688, 461] on div "Unlock" at bounding box center [693, 449] width 79 height 34
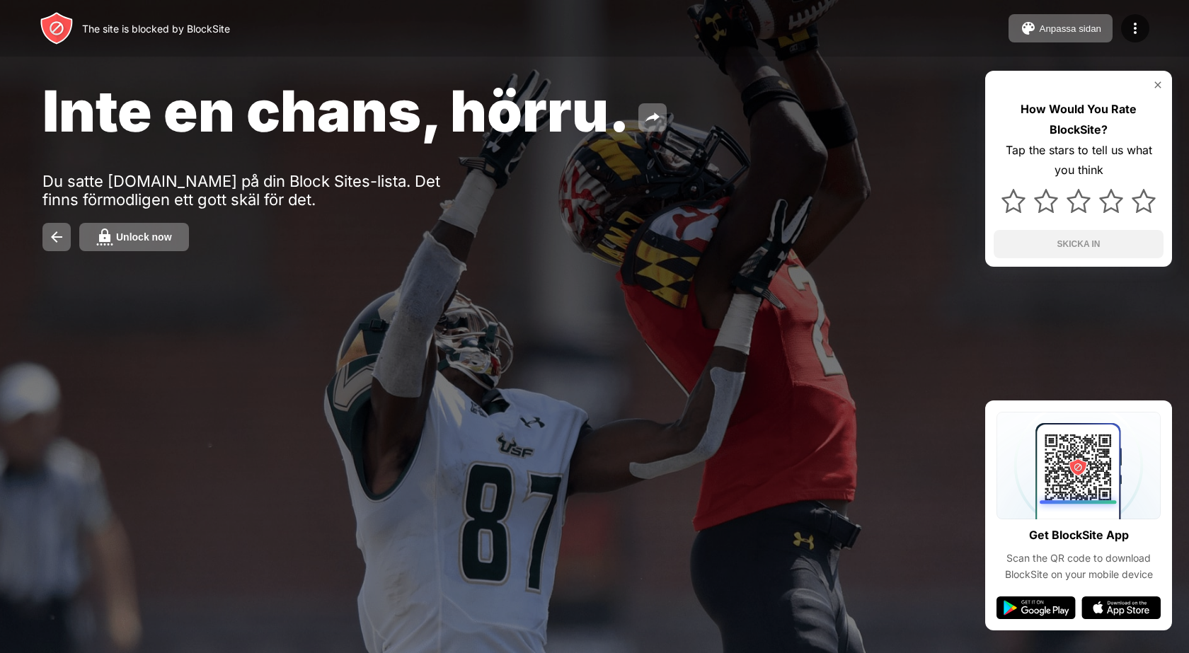
click at [140, 239] on div "Unlock now" at bounding box center [144, 236] width 56 height 11
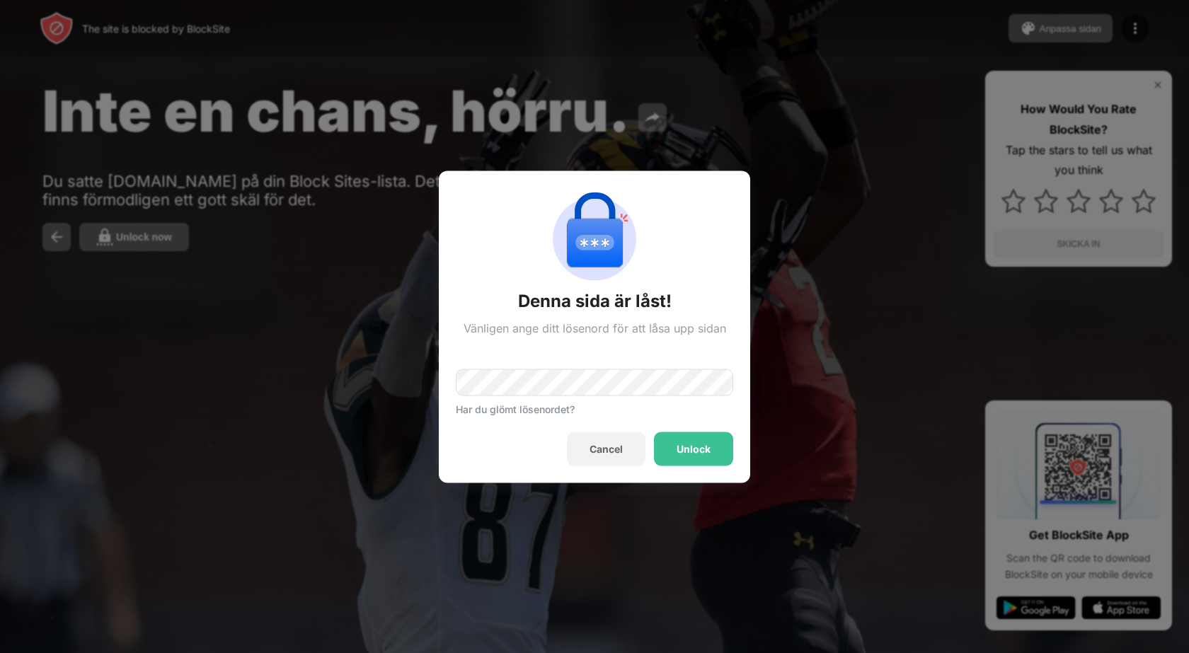
click at [702, 443] on div "Unlock" at bounding box center [693, 448] width 34 height 11
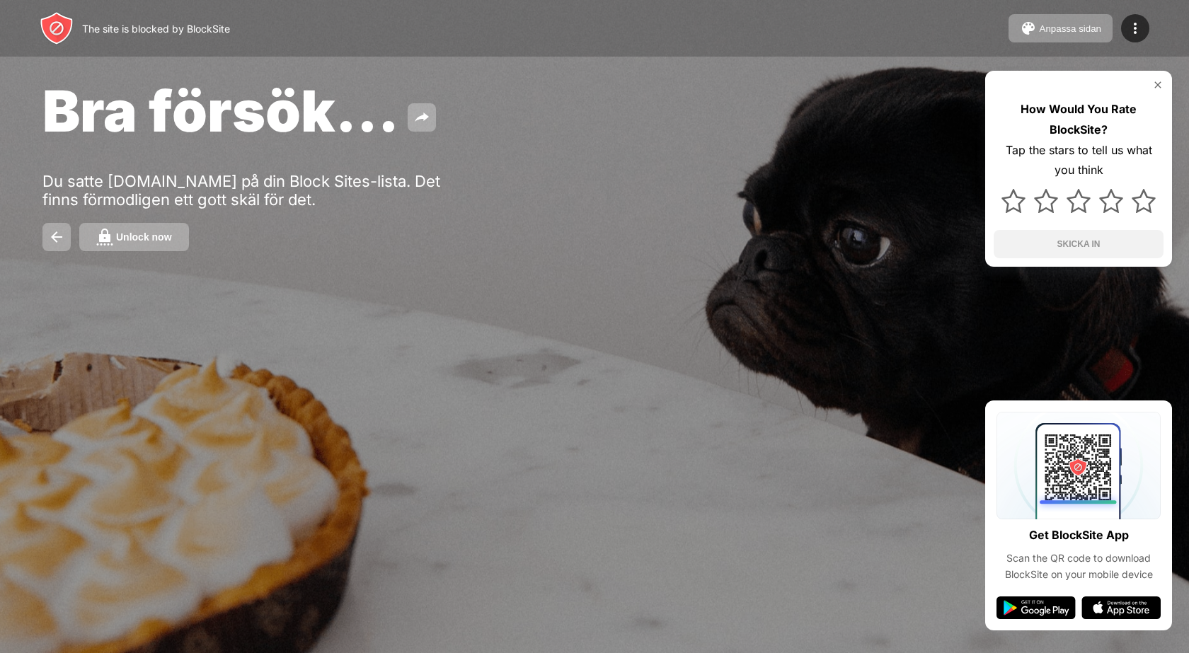
click at [168, 242] on div "Unlock now" at bounding box center [144, 236] width 56 height 11
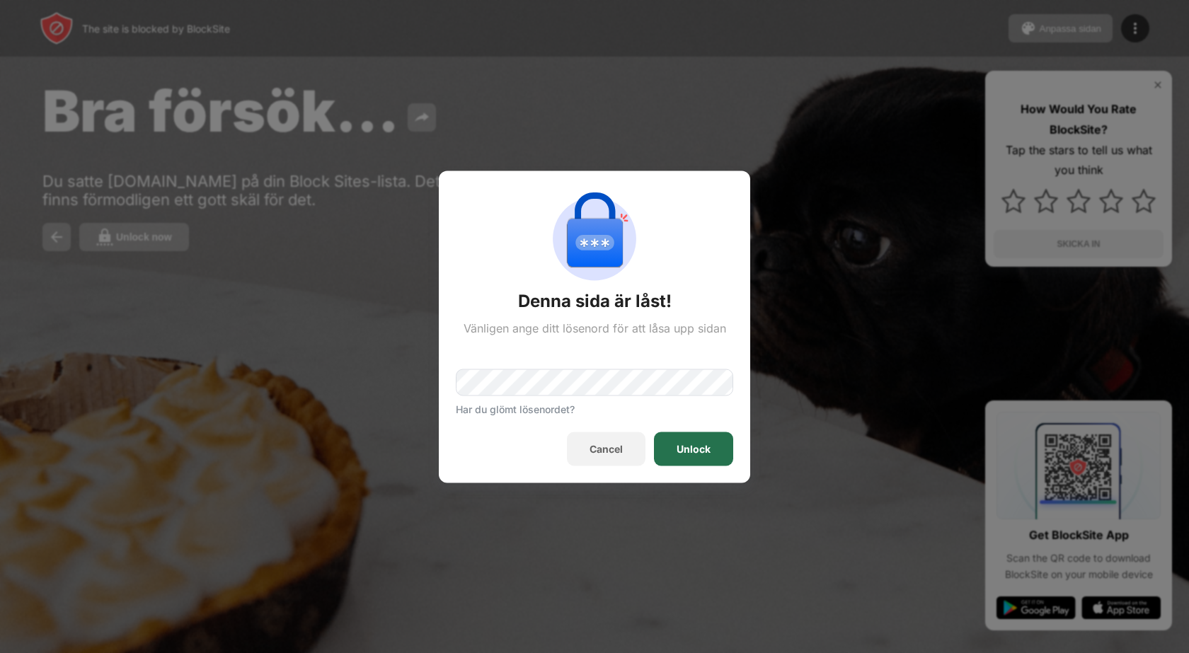
click at [681, 447] on div "Unlock" at bounding box center [693, 448] width 34 height 11
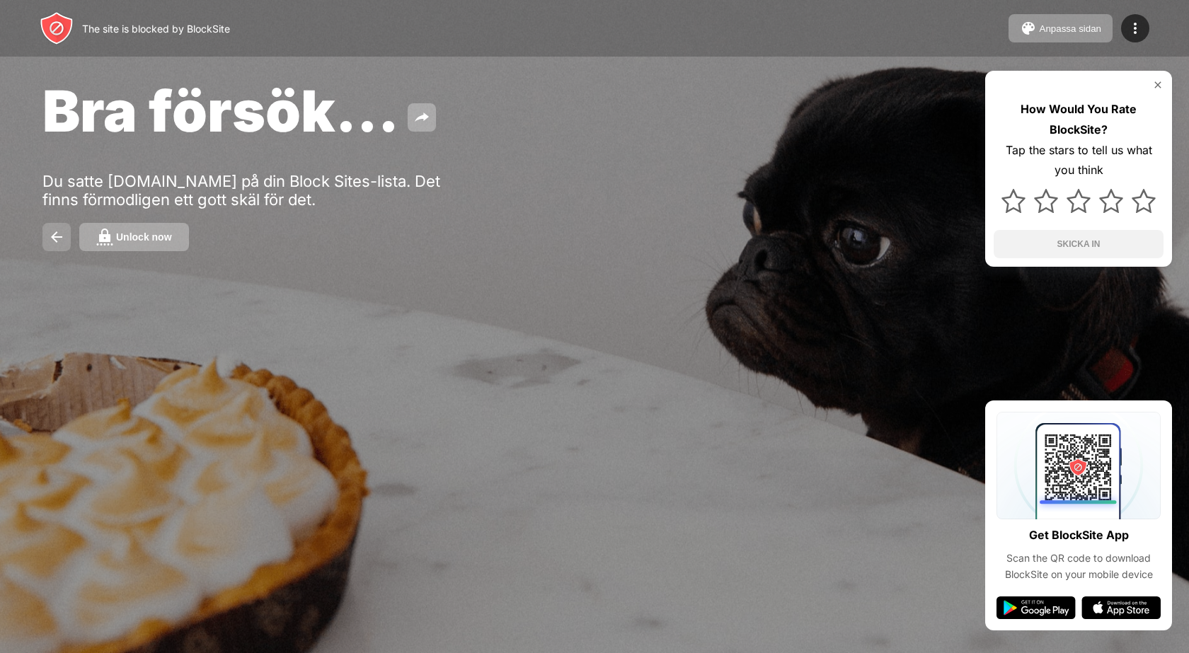
click at [50, 250] on button at bounding box center [56, 237] width 28 height 28
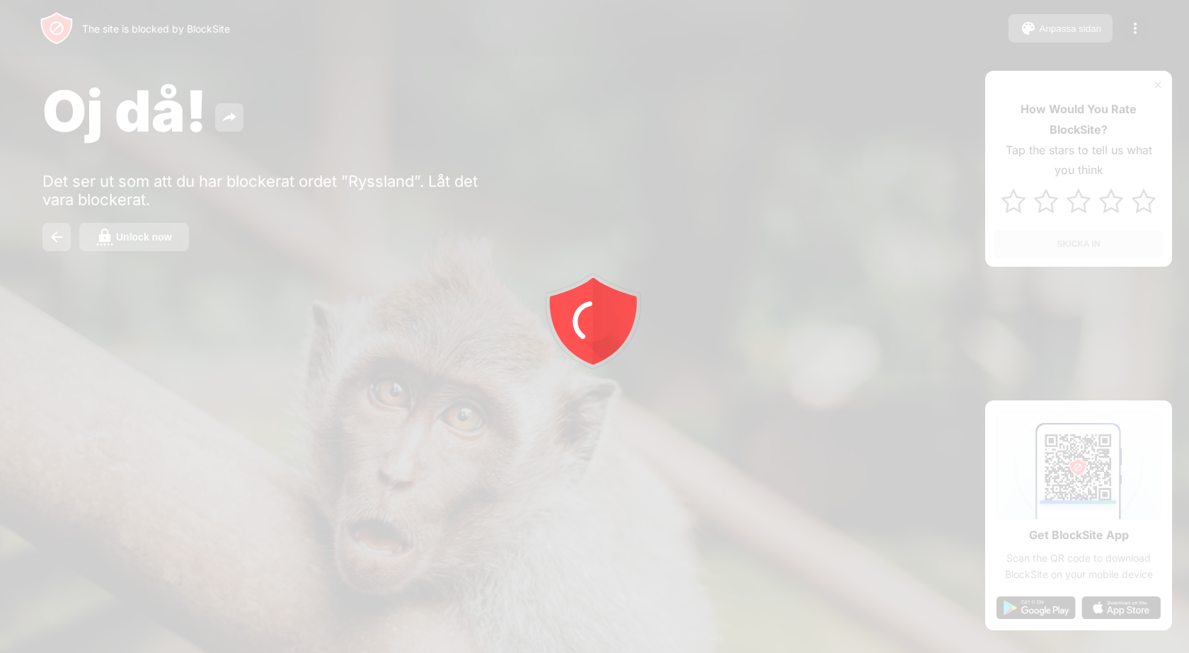
click at [180, 241] on div at bounding box center [594, 326] width 1189 height 653
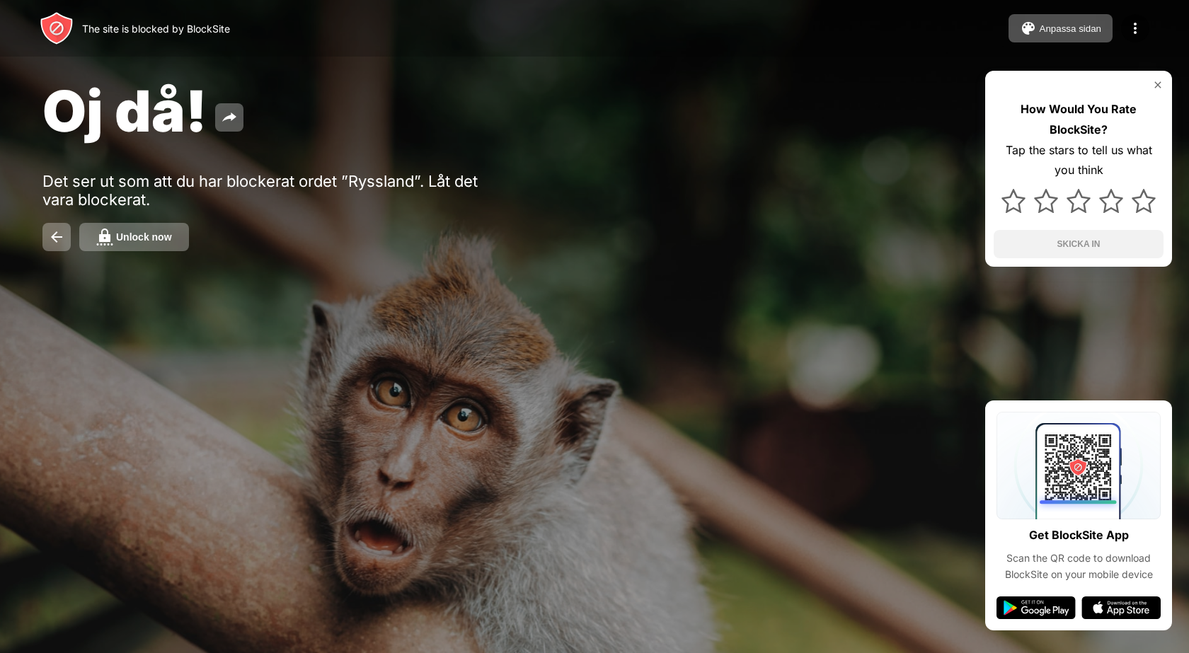
click at [180, 241] on button "Unlock now" at bounding box center [134, 237] width 110 height 28
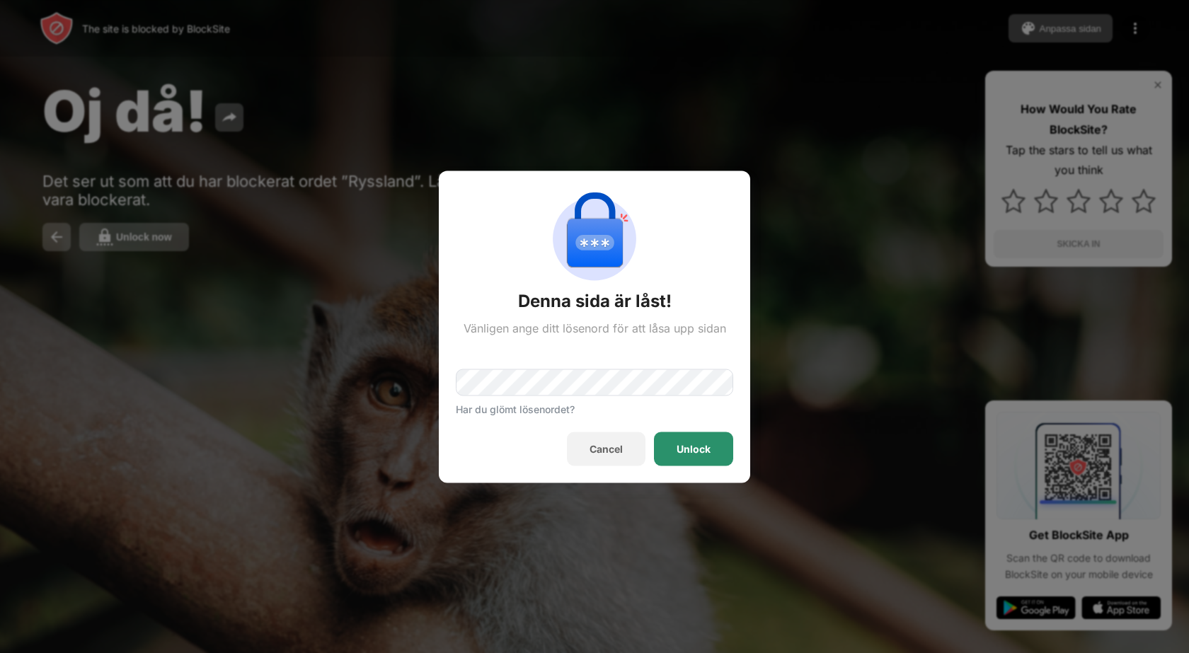
click at [692, 443] on div "Unlock" at bounding box center [693, 448] width 34 height 11
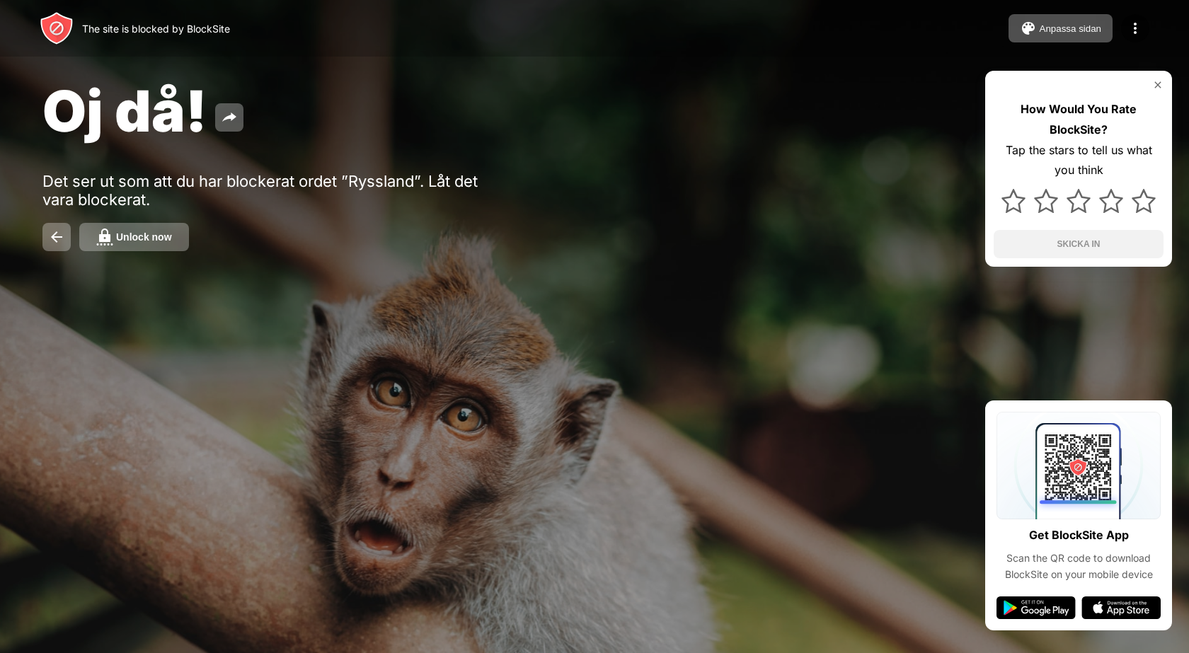
click at [172, 243] on button "Unlock now" at bounding box center [134, 237] width 110 height 28
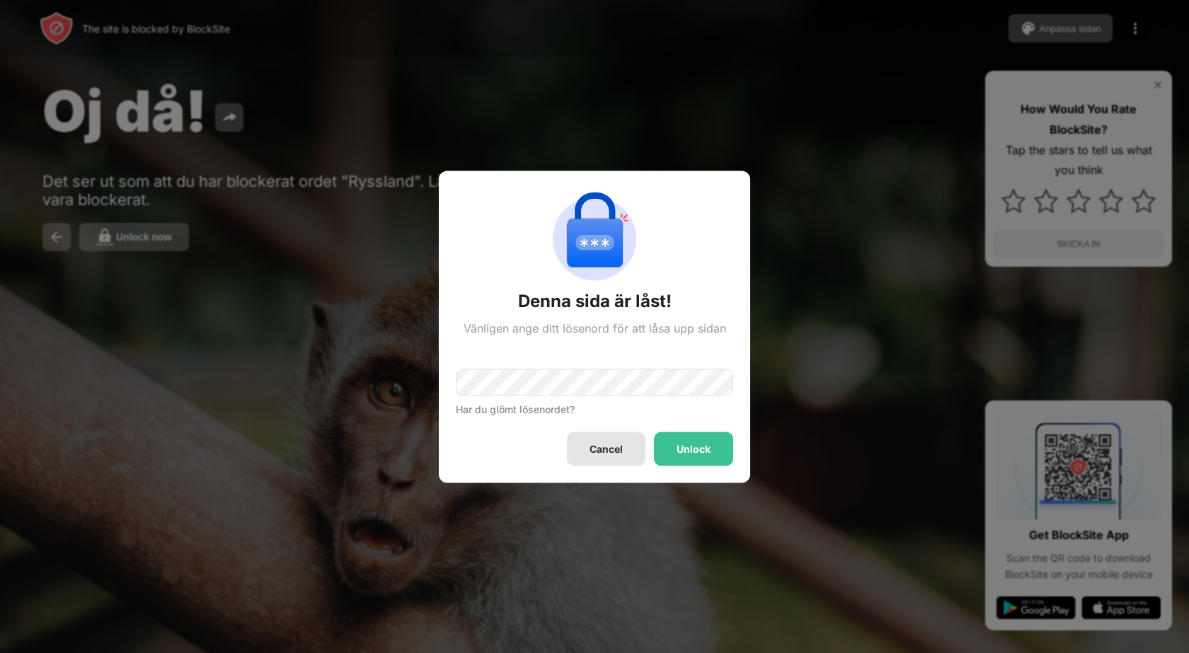
click at [665, 434] on div "Unlock" at bounding box center [693, 449] width 79 height 34
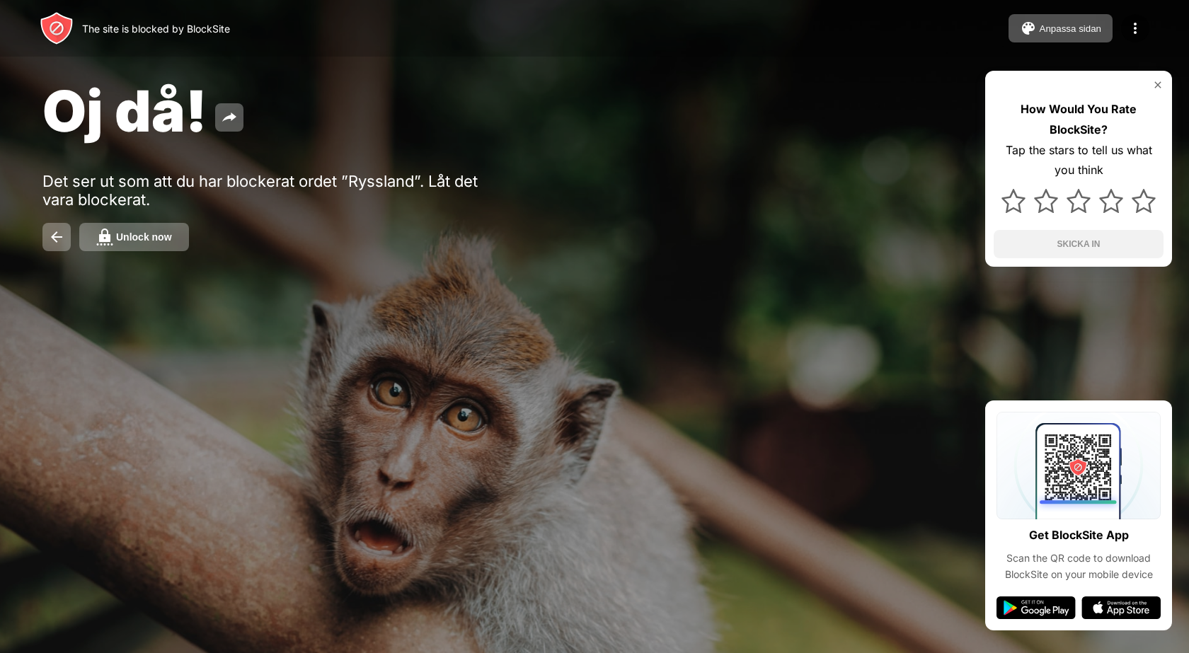
click at [162, 237] on div "Unlock now" at bounding box center [144, 236] width 56 height 11
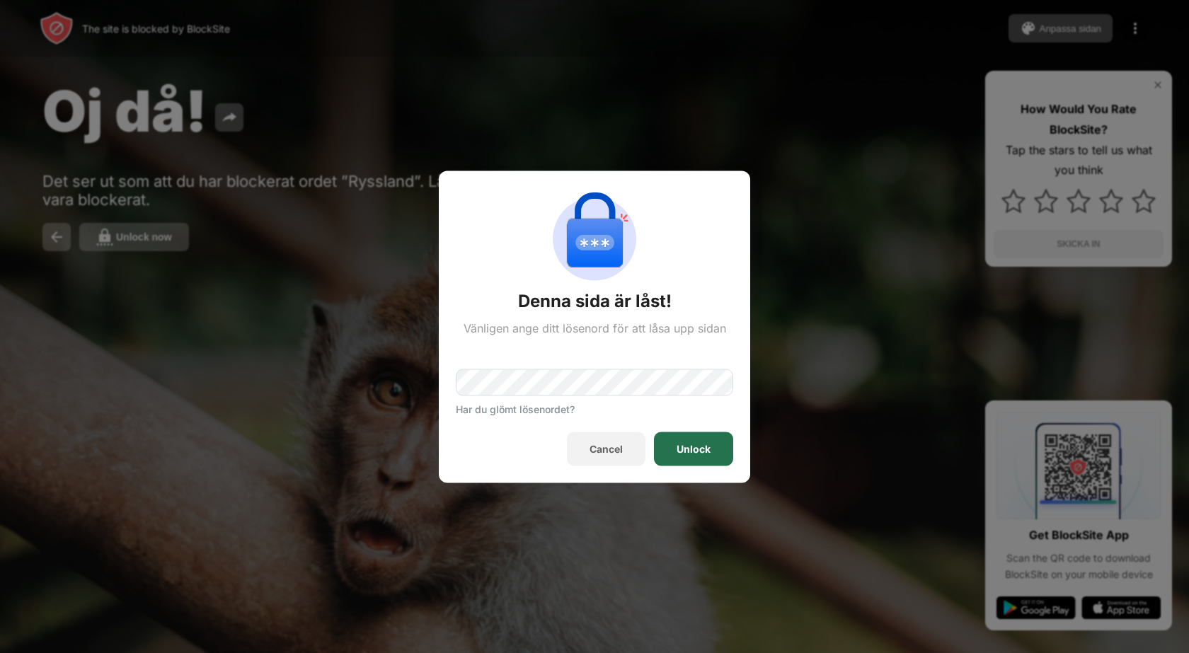
click at [696, 451] on div "Unlock" at bounding box center [693, 448] width 34 height 11
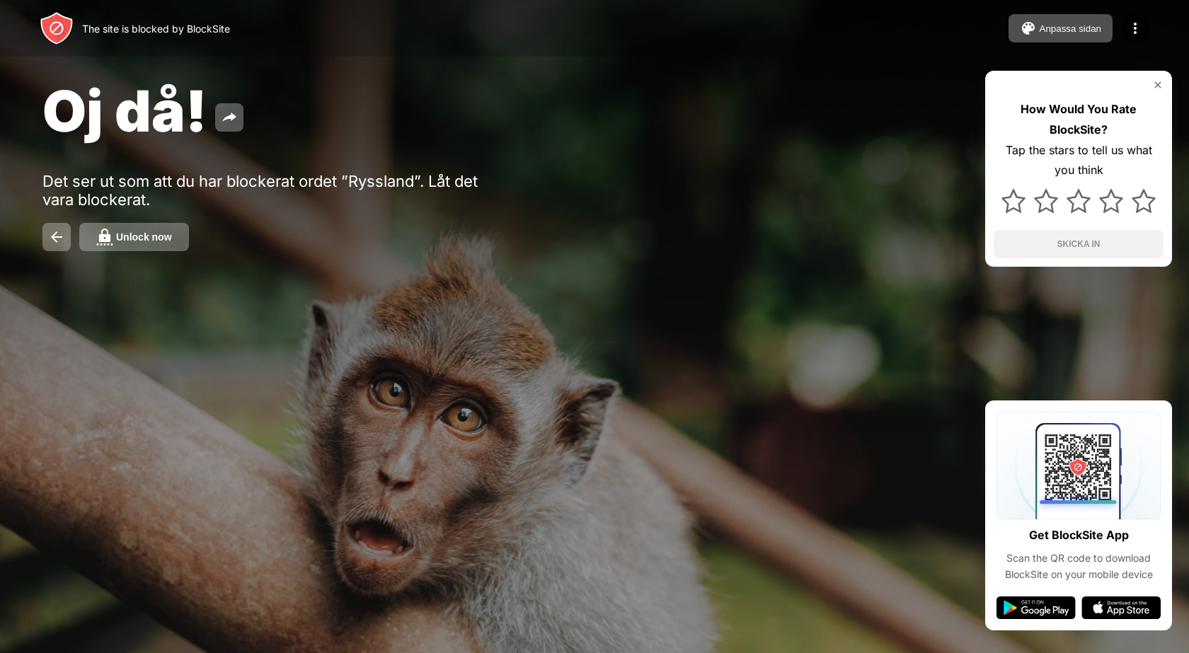
click at [152, 234] on div "Unlock now" at bounding box center [144, 236] width 56 height 11
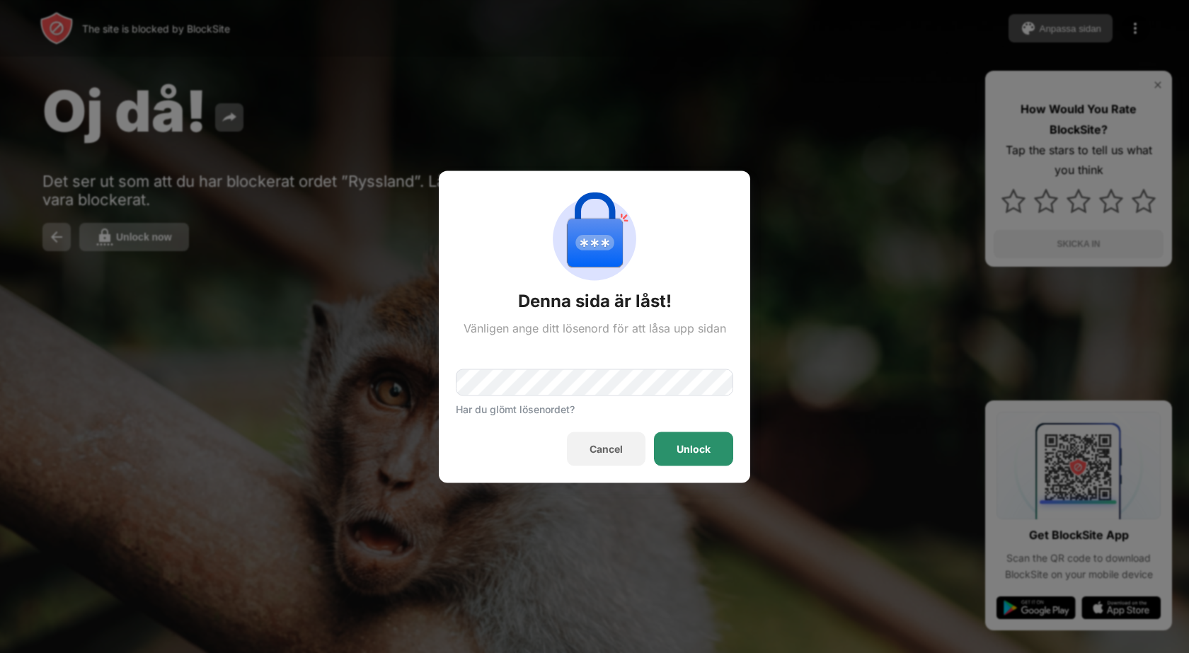
click at [664, 440] on div "Unlock" at bounding box center [693, 449] width 79 height 34
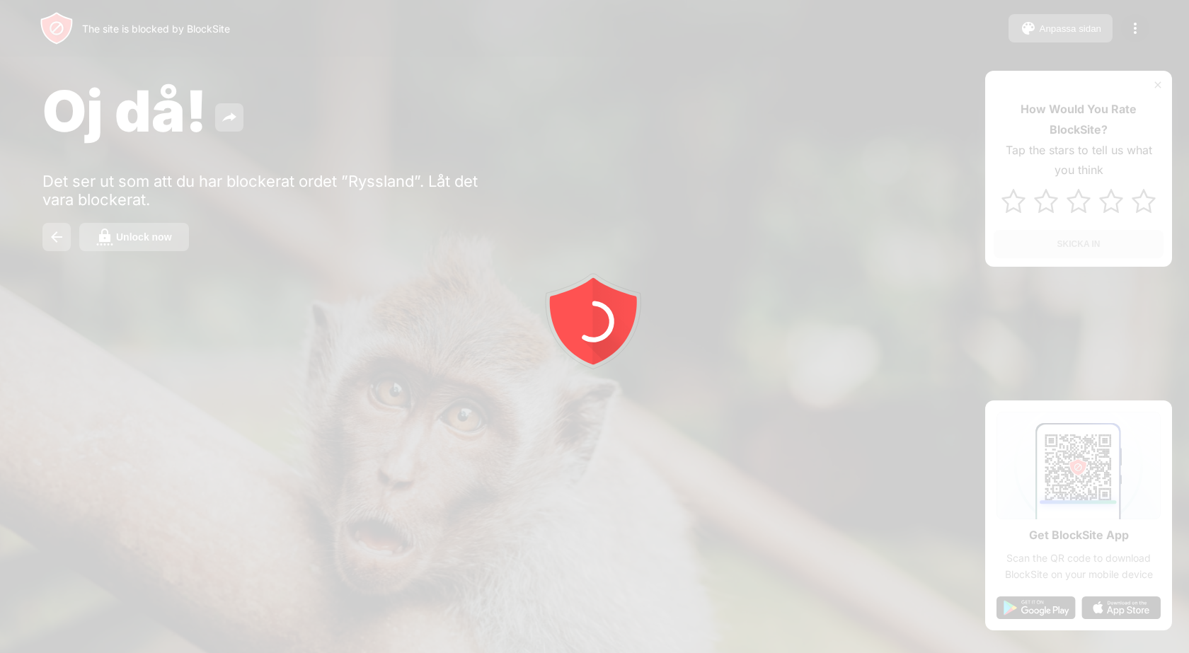
click at [168, 233] on div at bounding box center [594, 326] width 1189 height 653
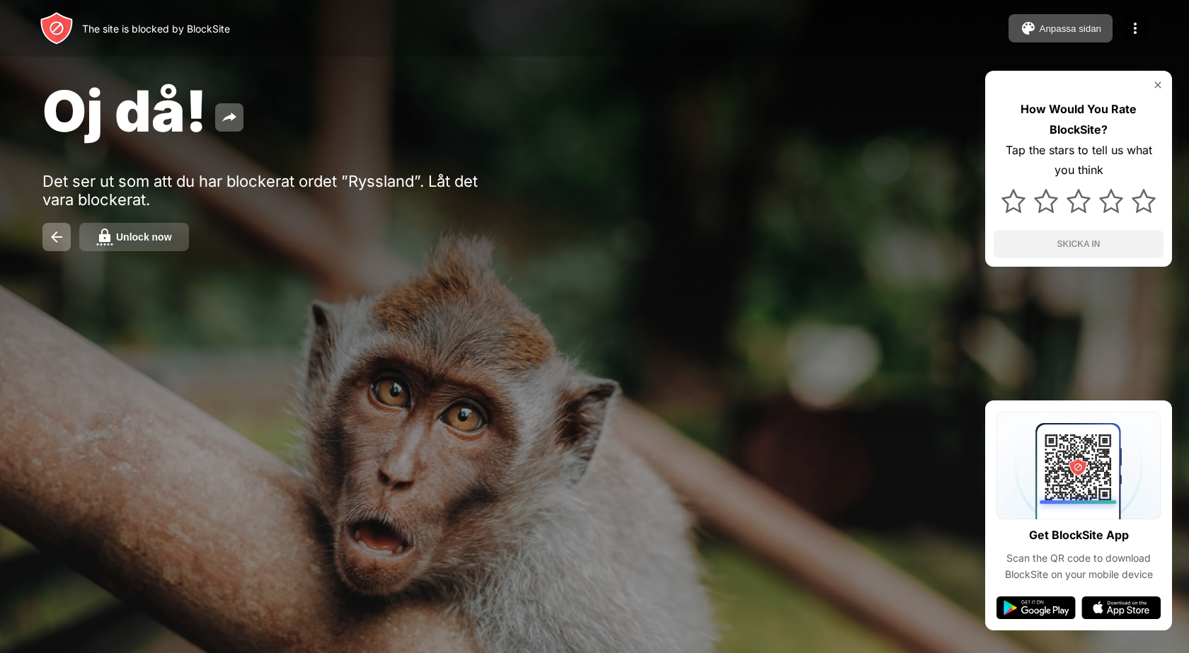
click at [168, 233] on div "Unlock now" at bounding box center [144, 236] width 56 height 11
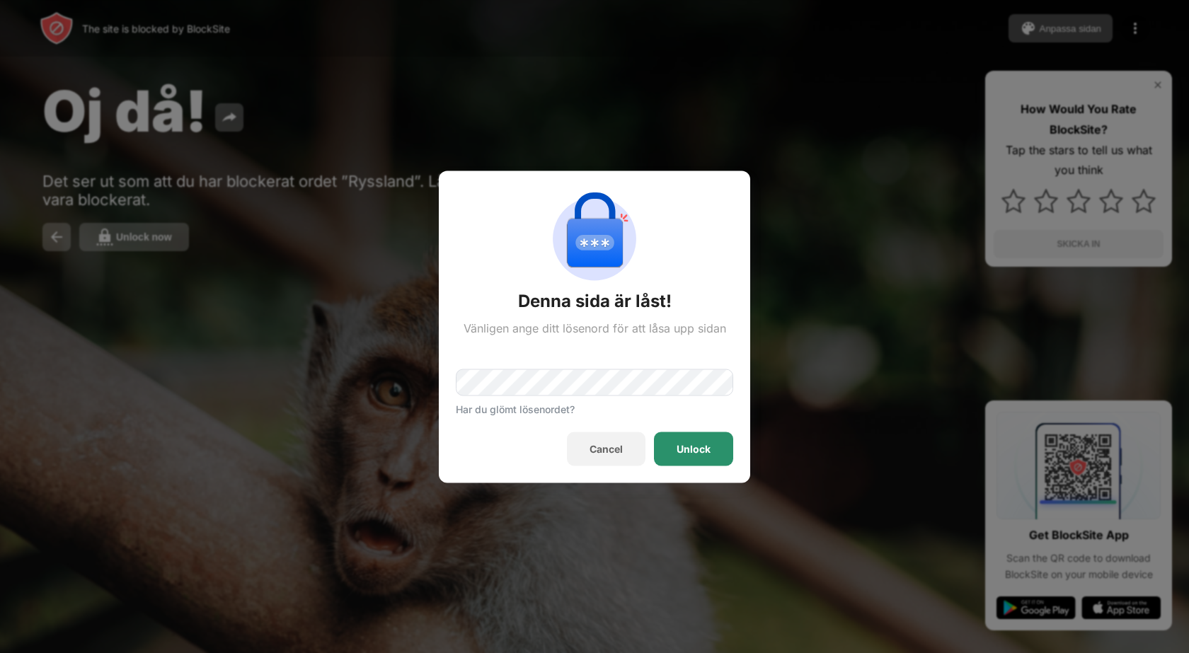
click at [671, 450] on div "Unlock" at bounding box center [693, 449] width 79 height 34
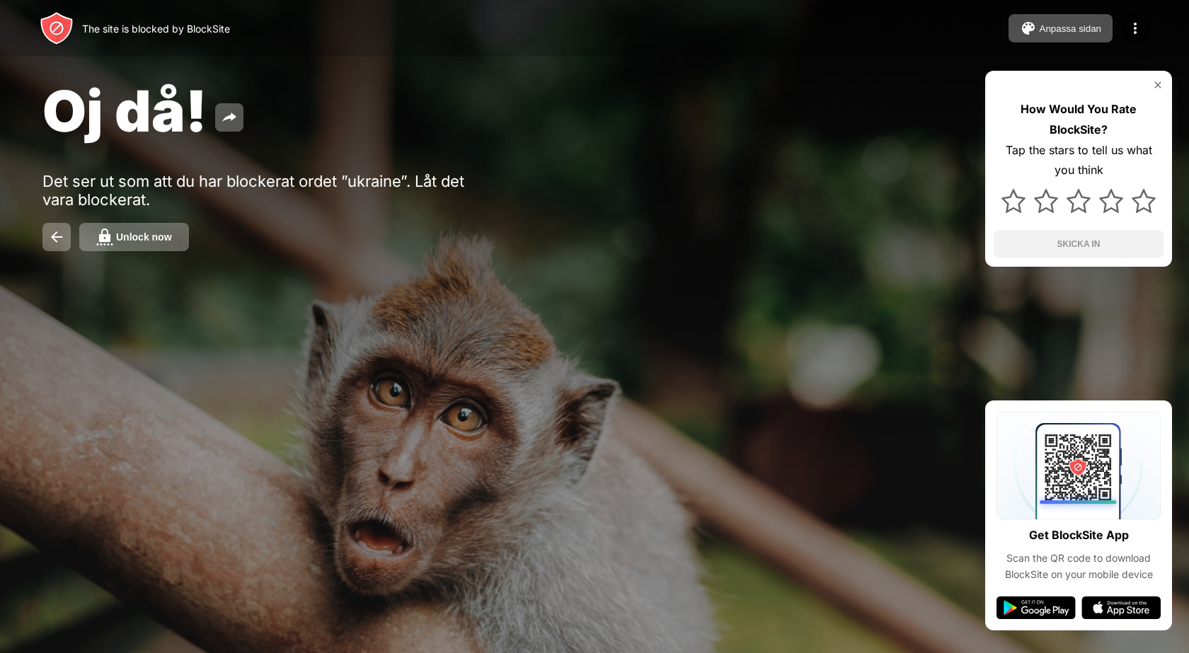
click at [129, 232] on div "Unlock now" at bounding box center [144, 236] width 56 height 11
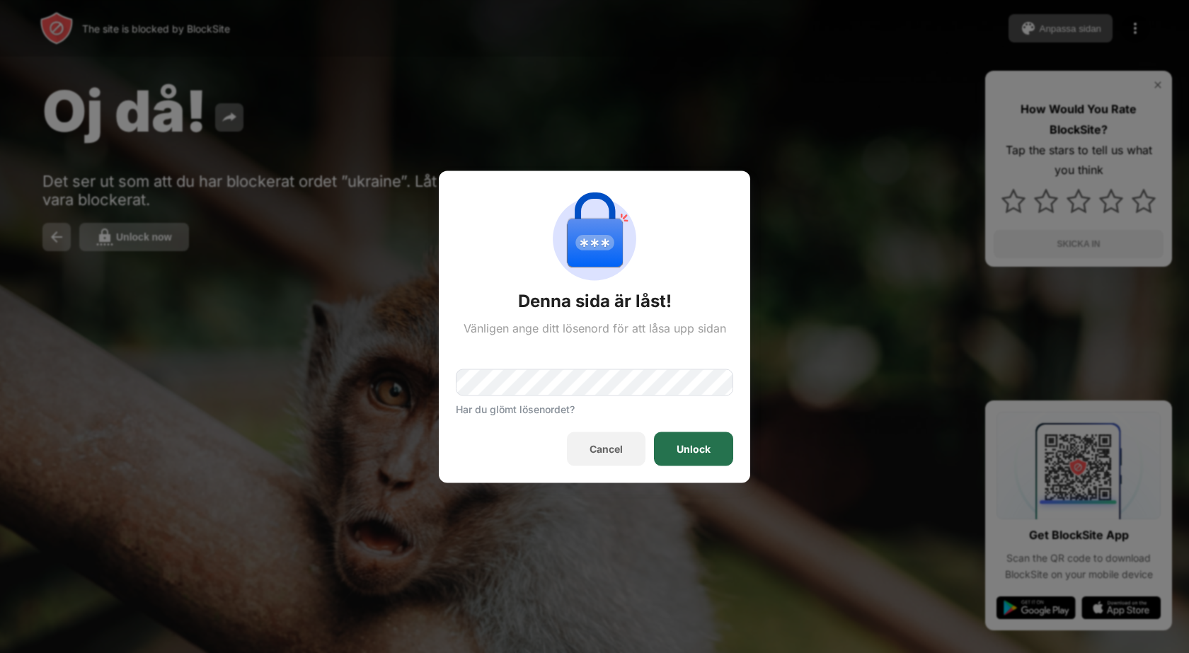
click at [706, 451] on div "Unlock" at bounding box center [693, 448] width 34 height 11
